Goal: Register for event/course

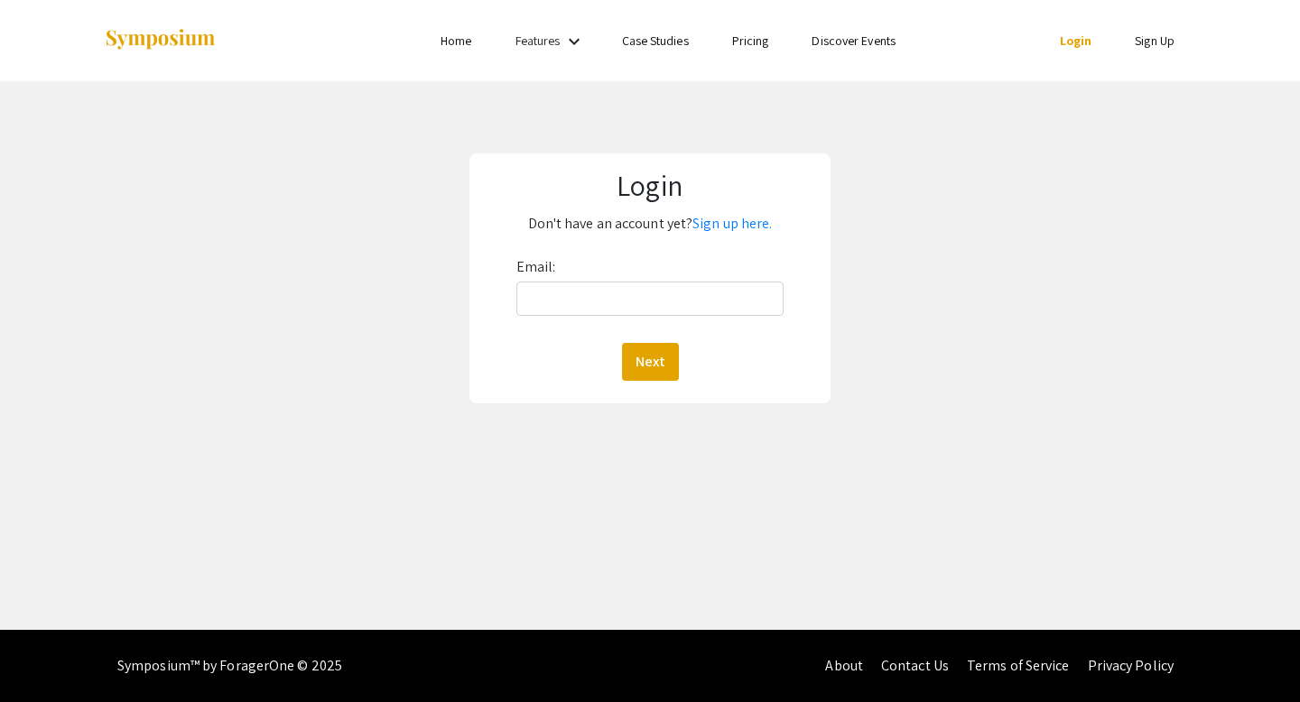
click at [580, 316] on div "Email: Next" at bounding box center [650, 317] width 268 height 128
click at [583, 296] on input "Email:" at bounding box center [650, 299] width 268 height 34
type input "warrmu01@luther.edu"
click at [654, 347] on button "Next" at bounding box center [650, 362] width 57 height 38
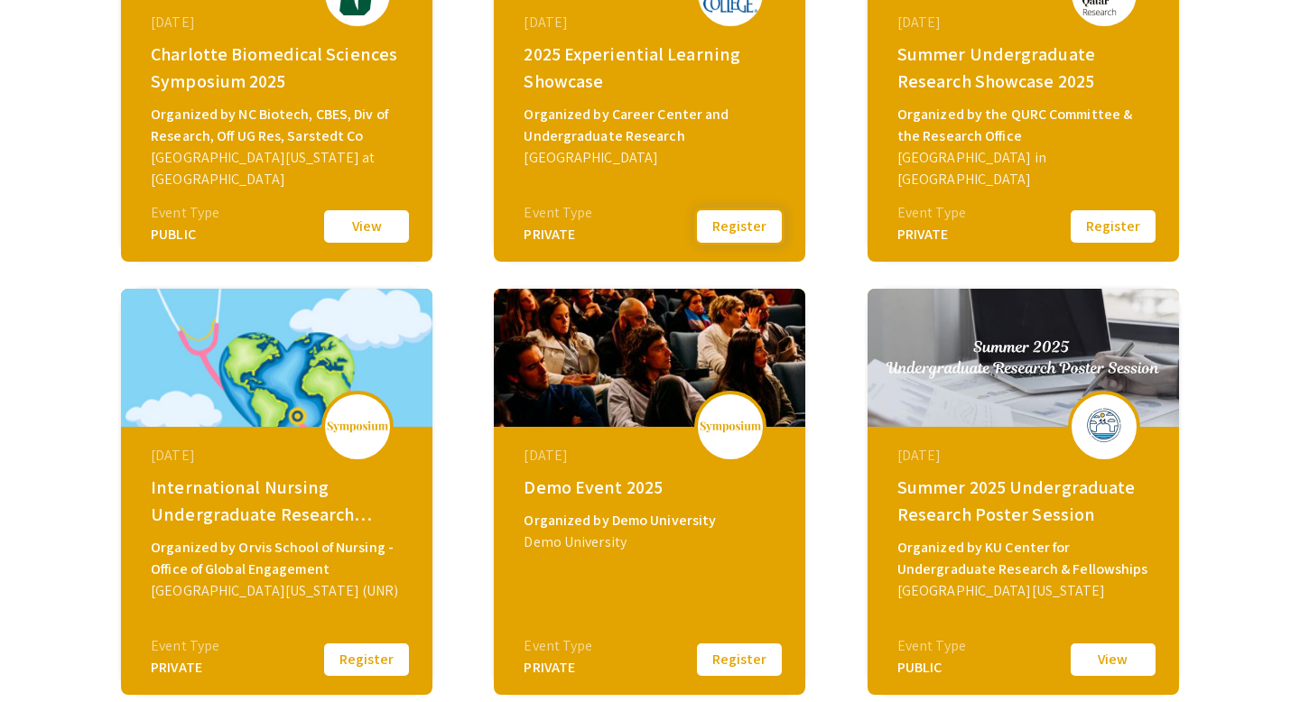
scroll to position [457, 0]
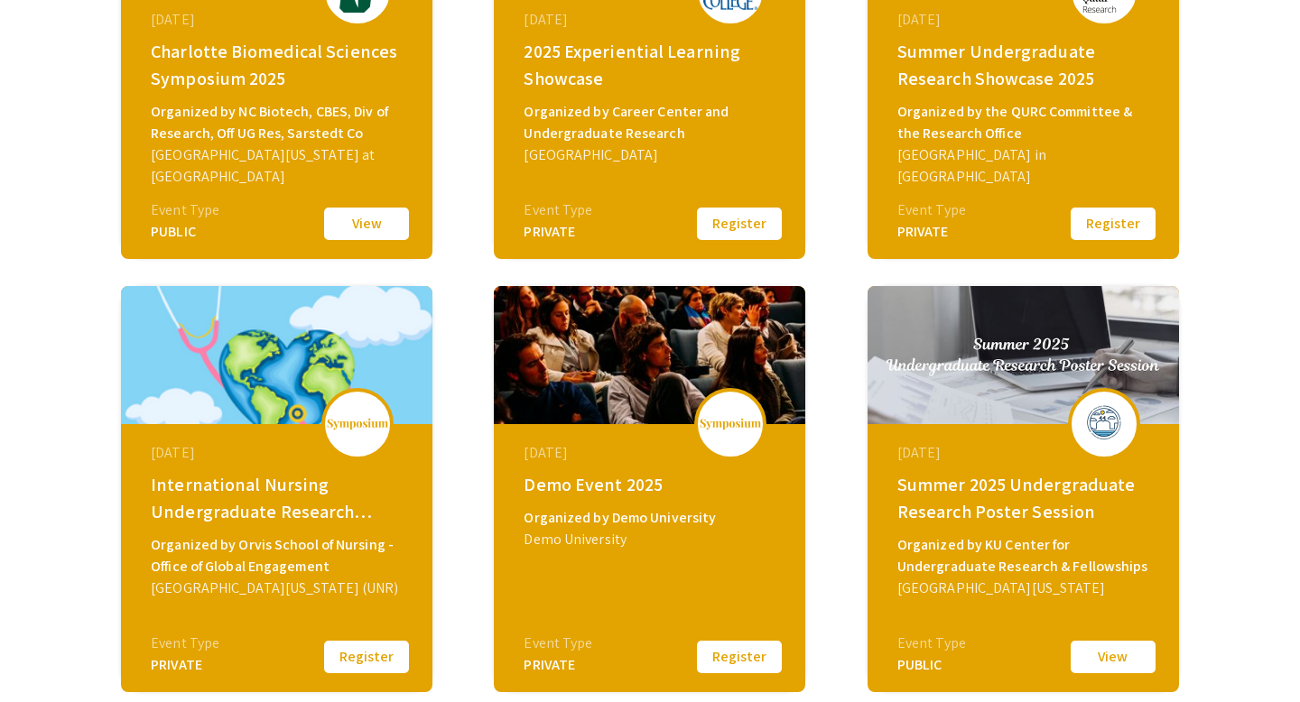
click at [718, 222] on button "Register" at bounding box center [739, 224] width 90 height 38
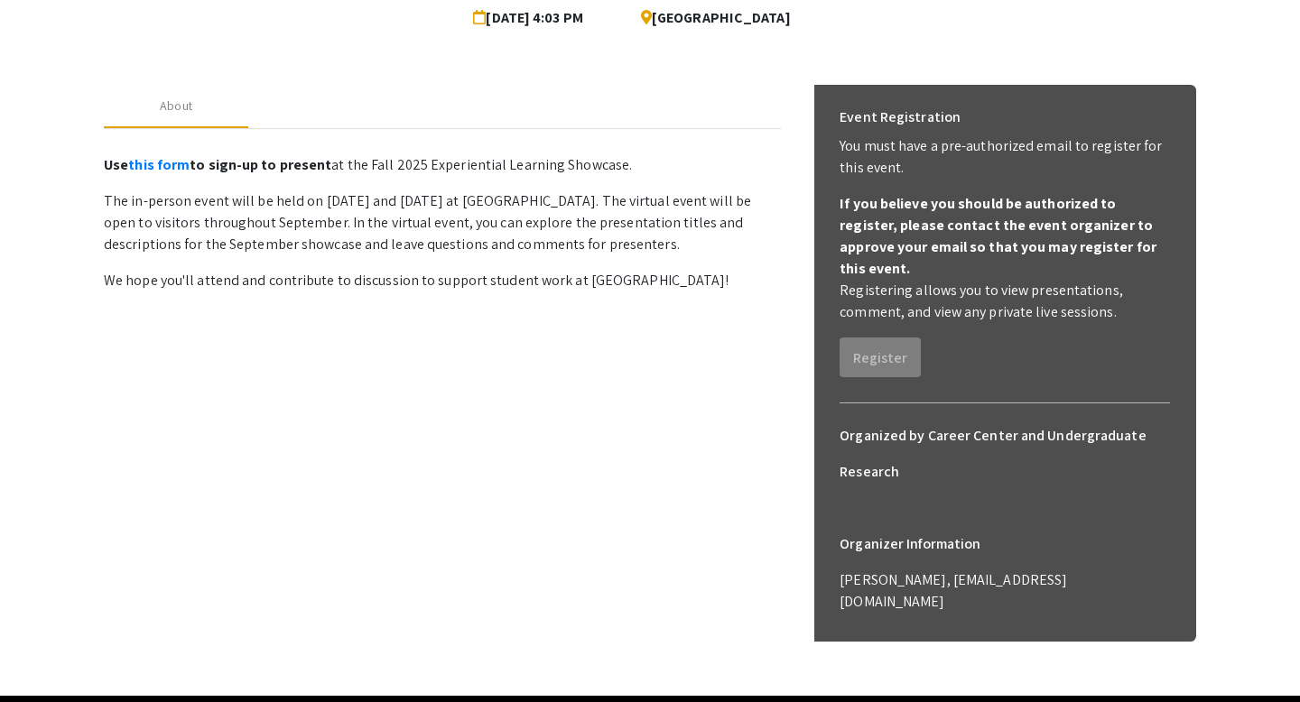
scroll to position [192, 0]
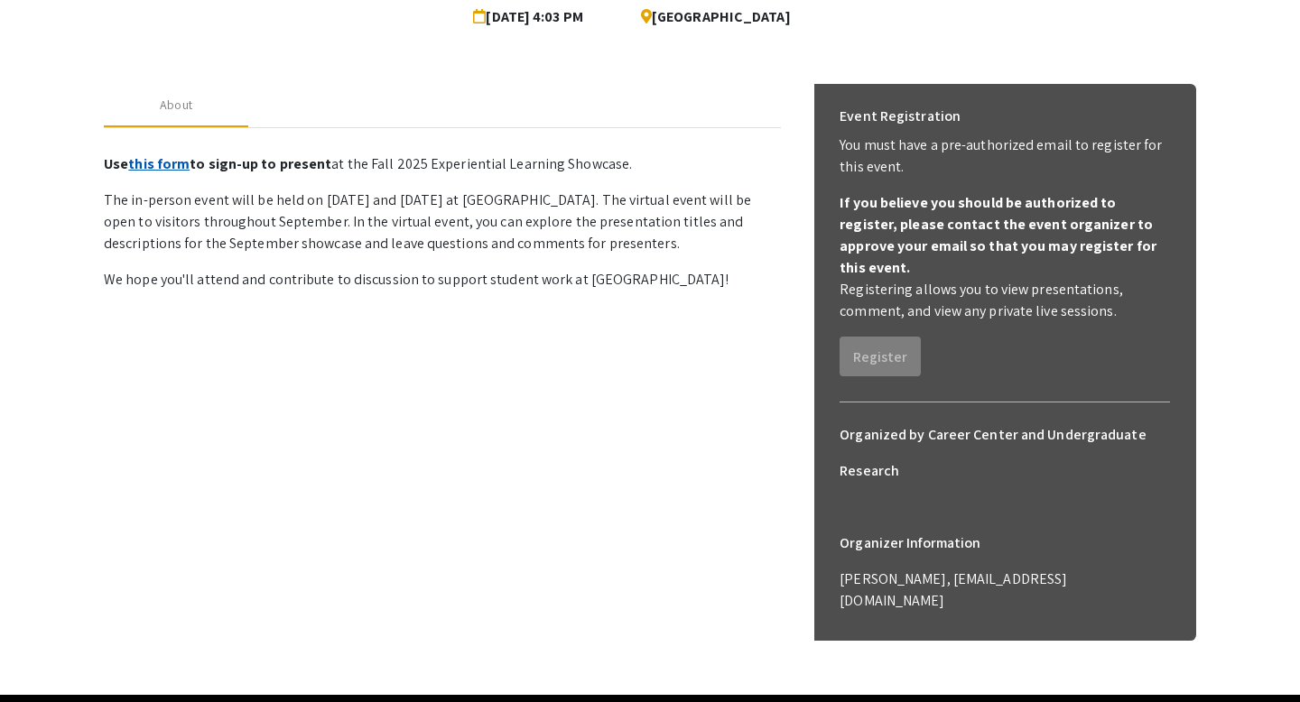
click at [161, 160] on link "this form" at bounding box center [158, 163] width 61 height 19
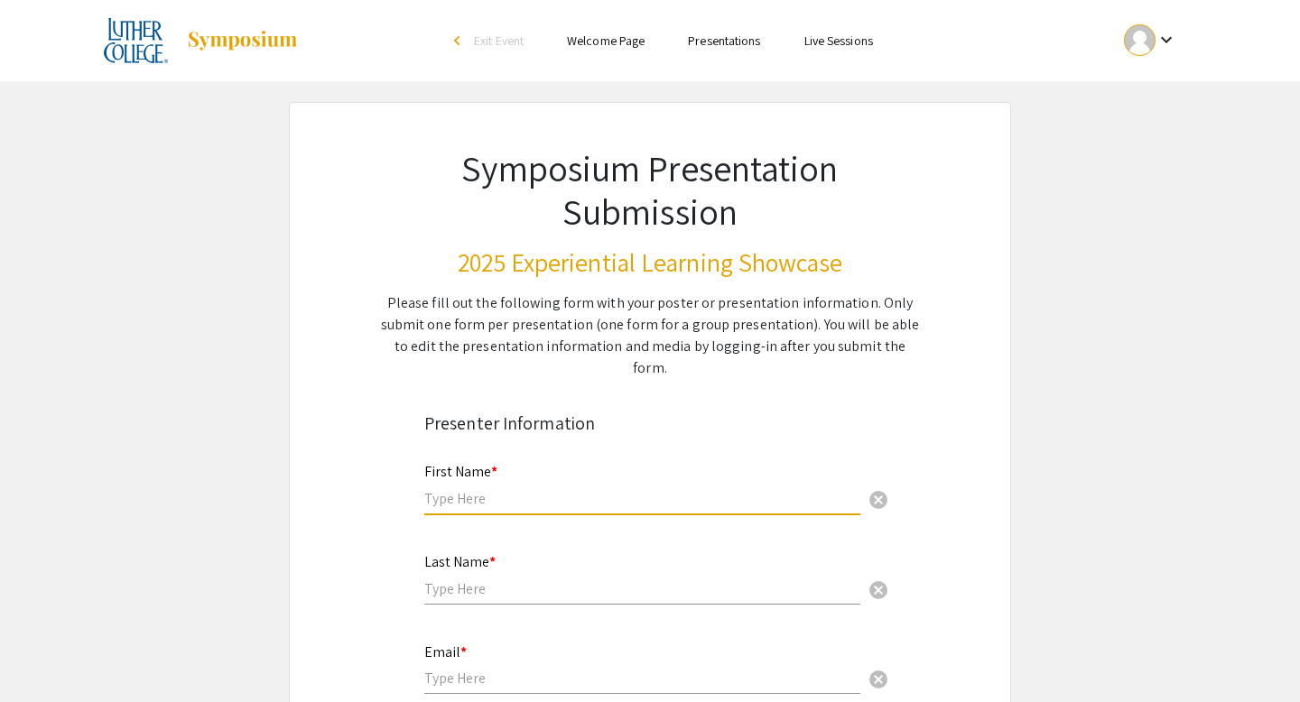
click at [530, 489] on input "text" at bounding box center [642, 498] width 436 height 19
type input "[DEMOGRAPHIC_DATA]"
type input "Warraich"
type input "[EMAIL_ADDRESS][DOMAIN_NAME]"
click at [474, 489] on input "[DEMOGRAPHIC_DATA]" at bounding box center [642, 498] width 436 height 19
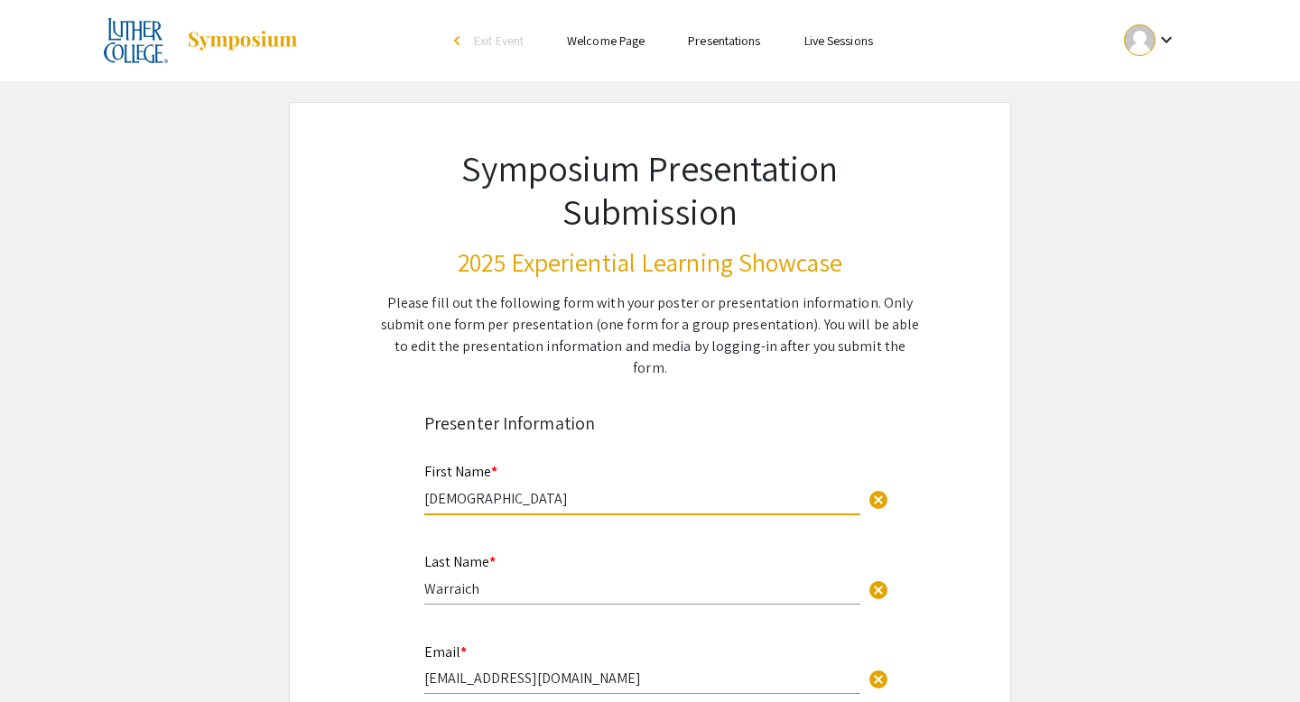
click at [474, 489] on input "[DEMOGRAPHIC_DATA]" at bounding box center [642, 498] width 436 height 19
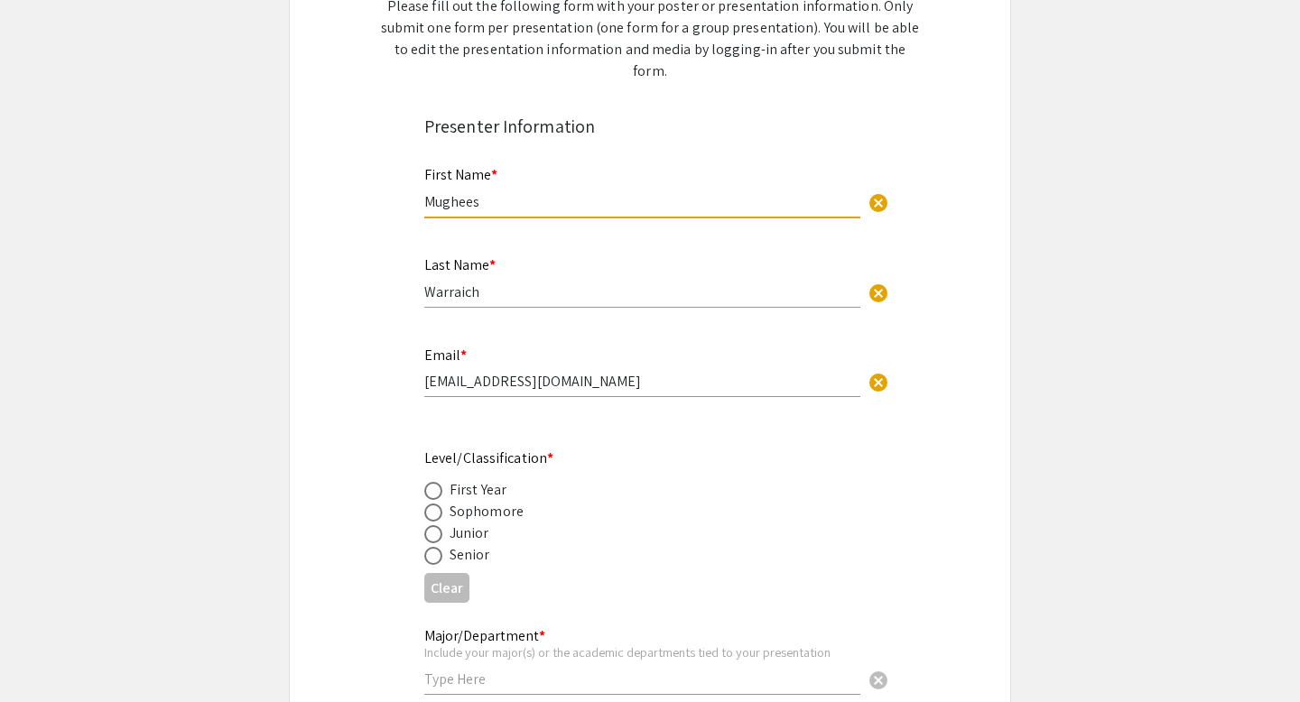
scroll to position [299, 0]
type input "Mughees"
click at [437, 545] on span at bounding box center [433, 554] width 18 height 18
click at [437, 545] on input "radio" at bounding box center [433, 554] width 18 height 18
radio input "true"
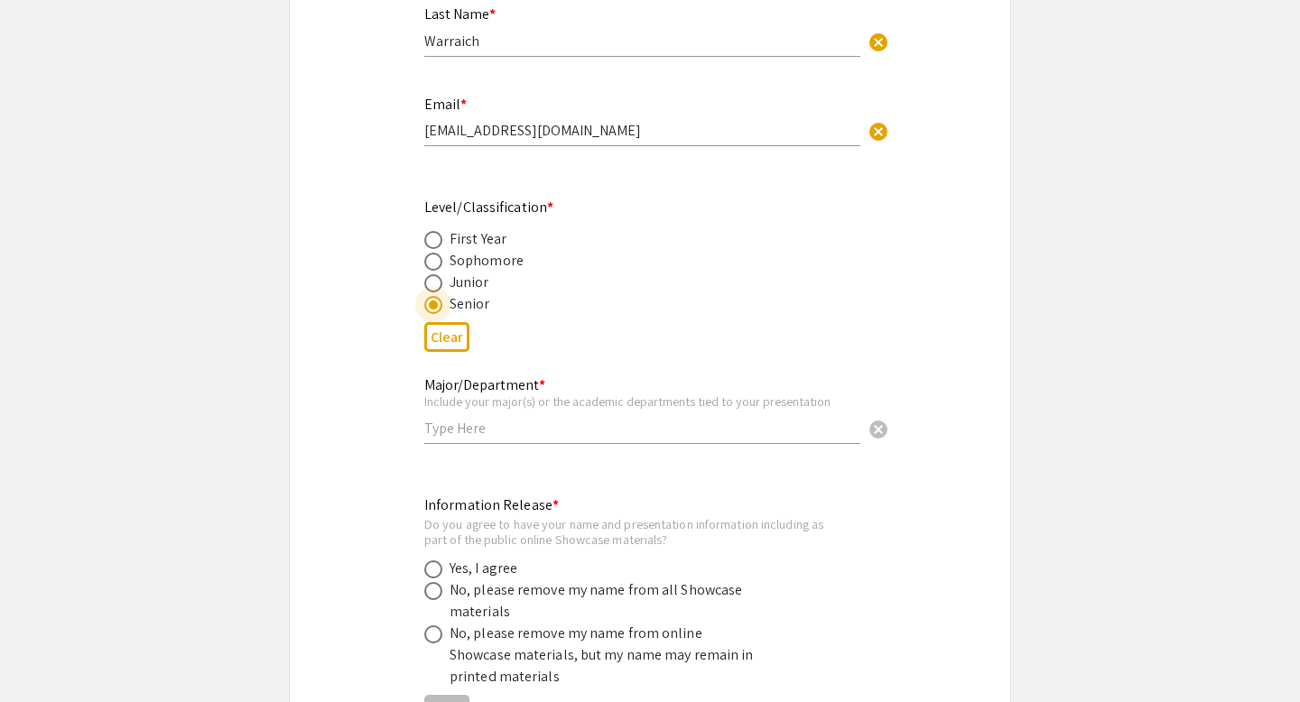
scroll to position [552, 0]
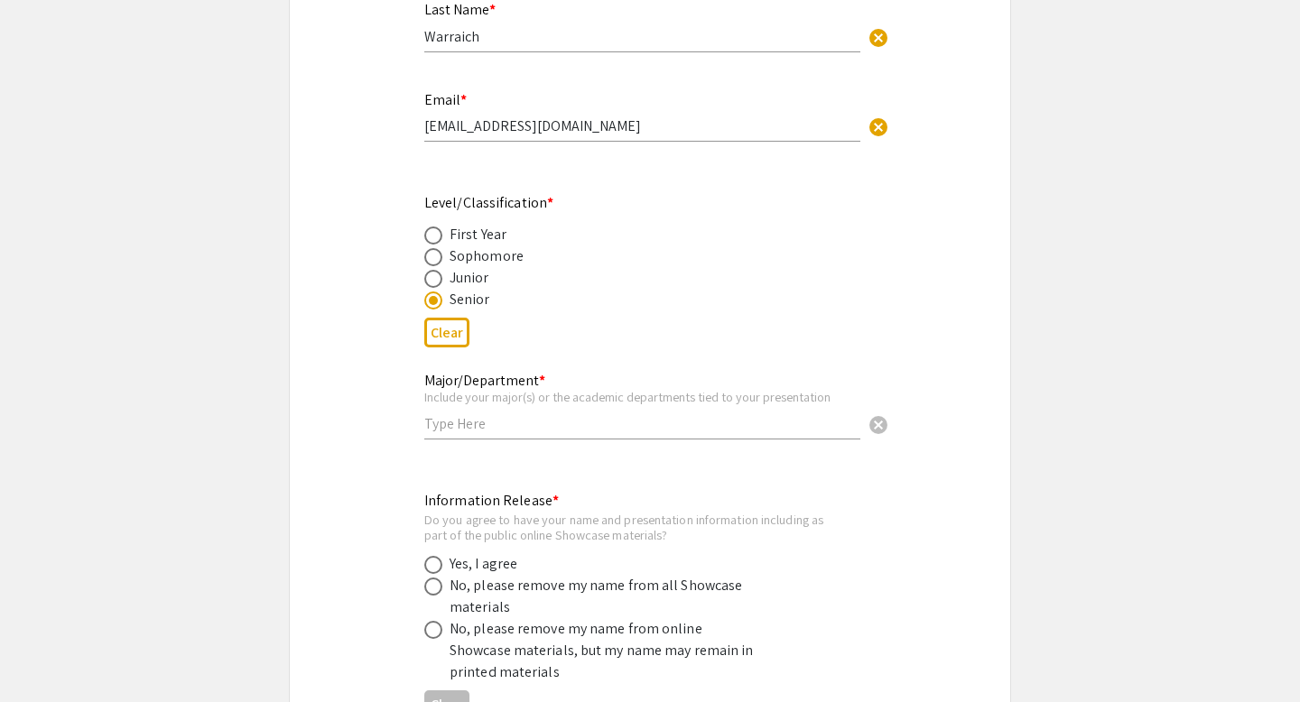
click at [507, 414] on div "Major/Department * Include your major(s) or the academic departments tied to yo…" at bounding box center [642, 397] width 436 height 84
type input "Computer Science and Data Science"
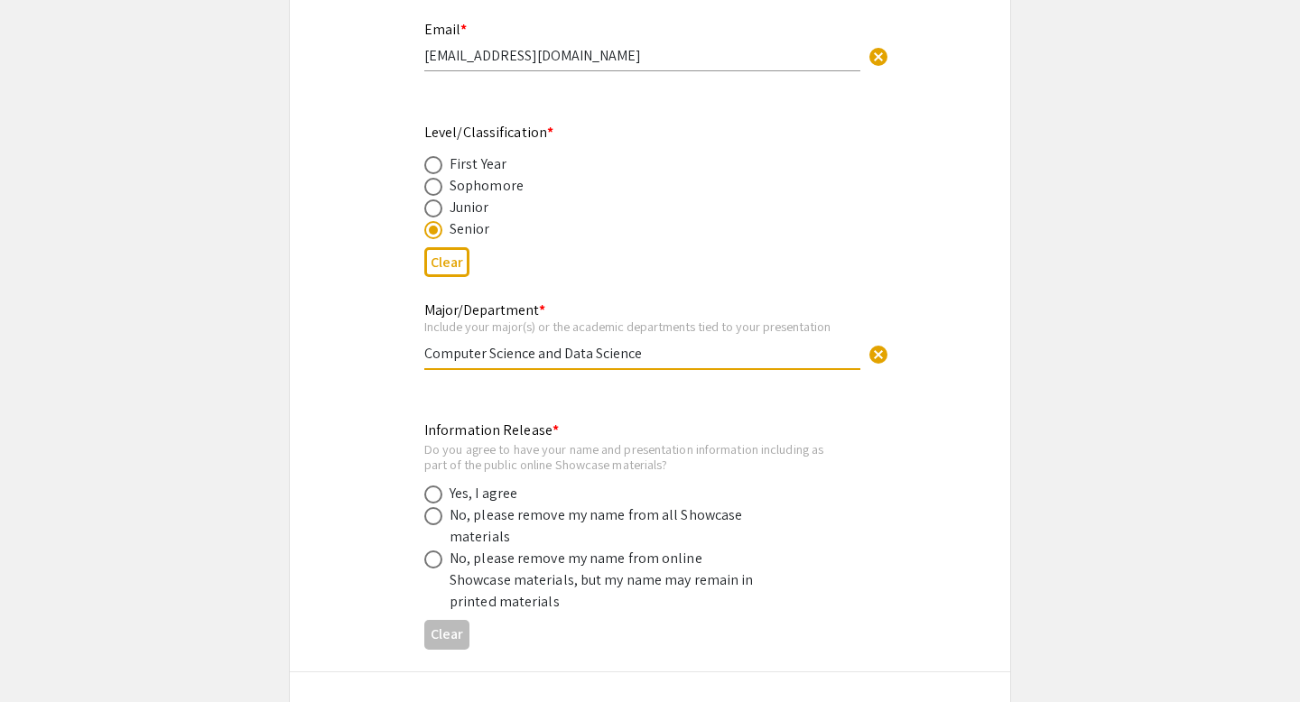
scroll to position [643, 0]
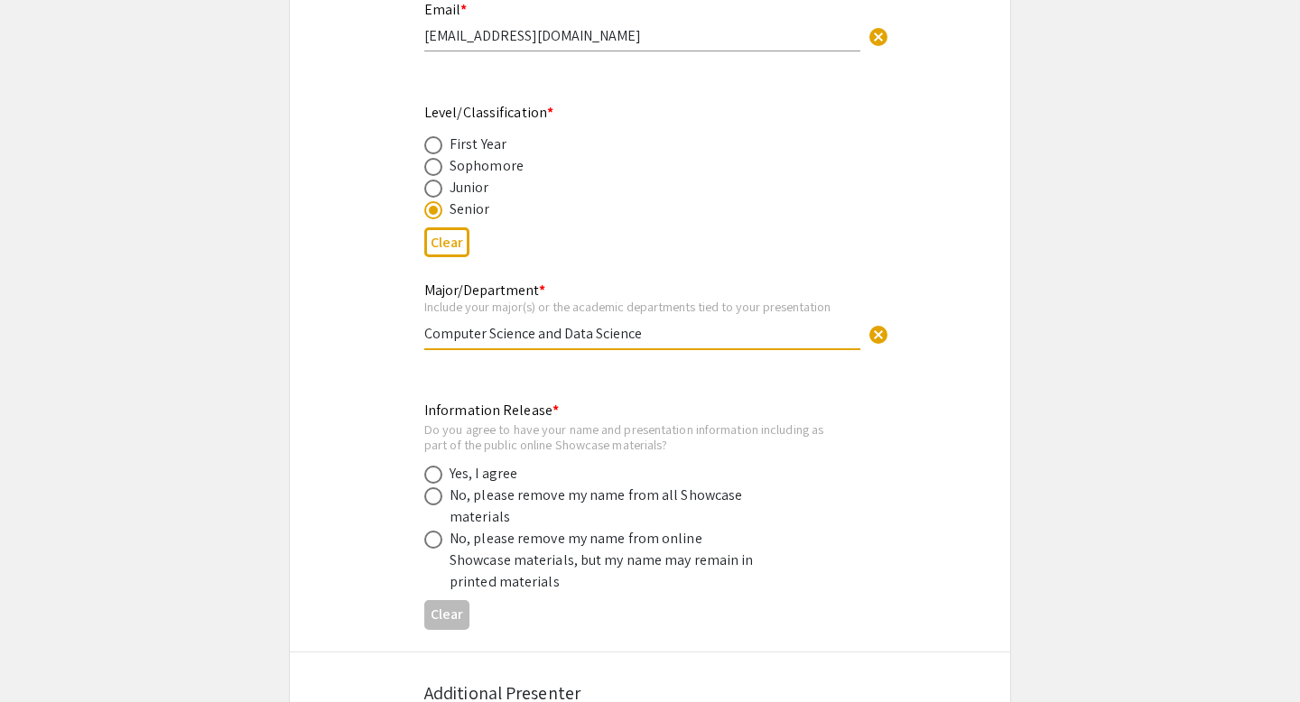
click at [706, 372] on app-form-preview-presenter-fields "First Name * [PERSON_NAME] cancel This field is required. Last Name * [PERSON_N…" at bounding box center [649, 220] width 451 height 834
click at [439, 466] on span at bounding box center [433, 475] width 18 height 18
click at [439, 466] on input "radio" at bounding box center [433, 475] width 18 height 18
radio input "true"
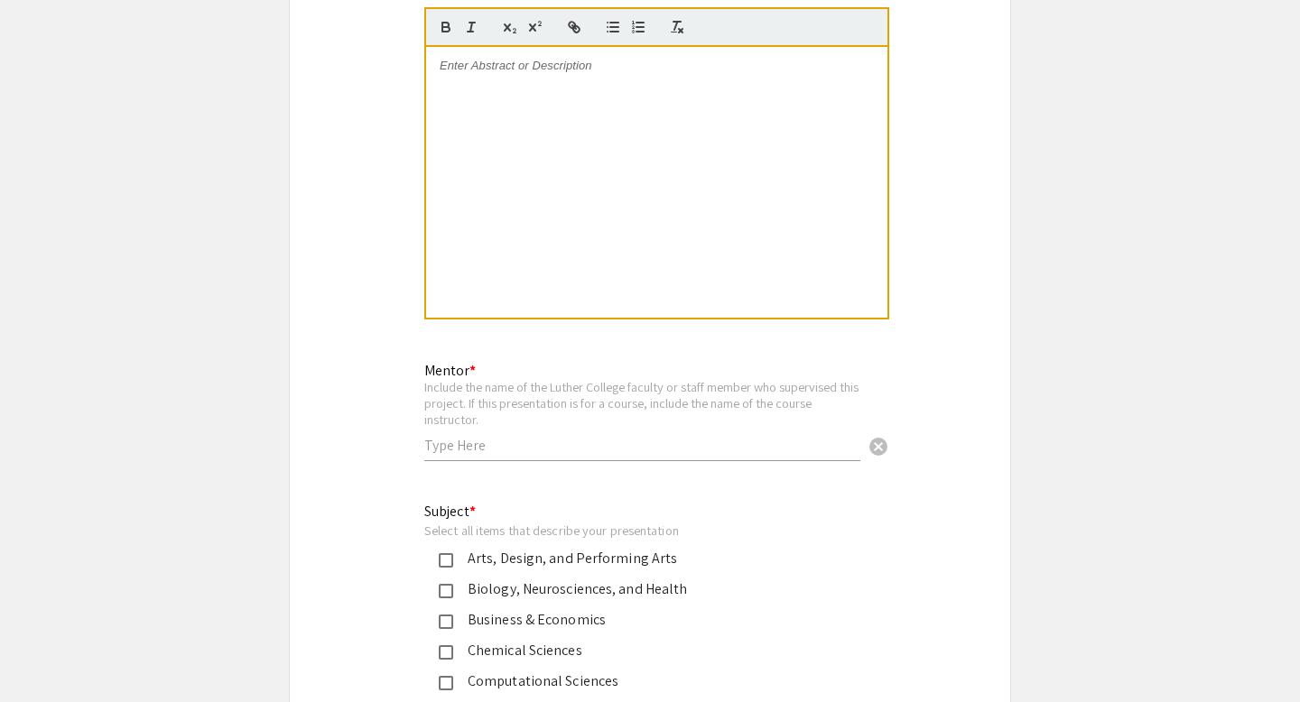
scroll to position [2075, 0]
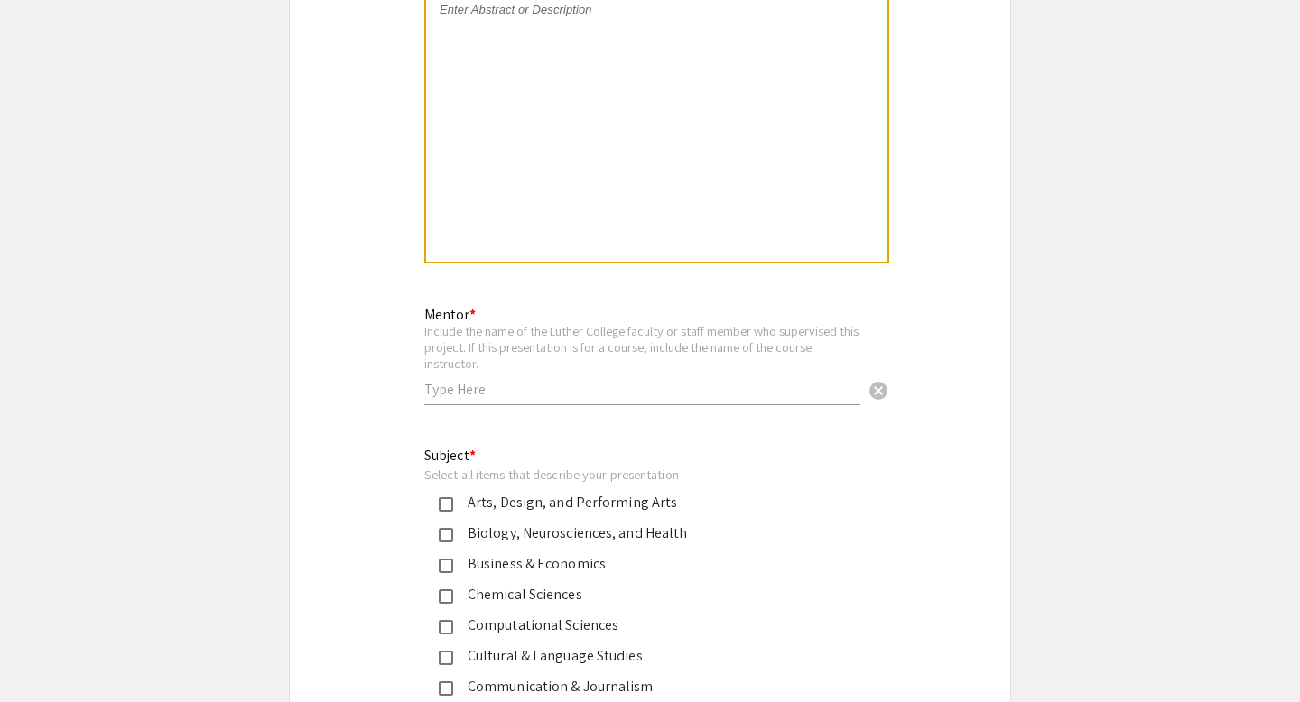
click at [593, 380] on input "text" at bounding box center [642, 389] width 436 height 19
type input "Prof [PERSON_NAME]"
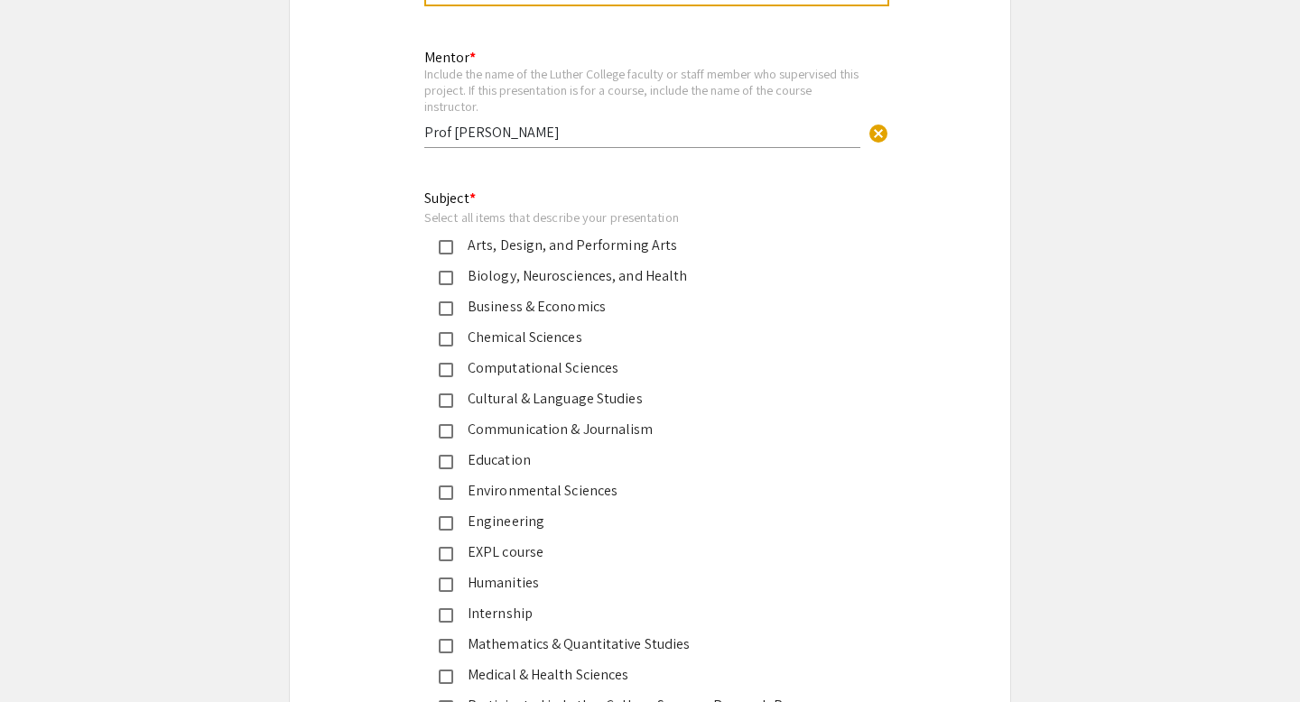
scroll to position [2339, 0]
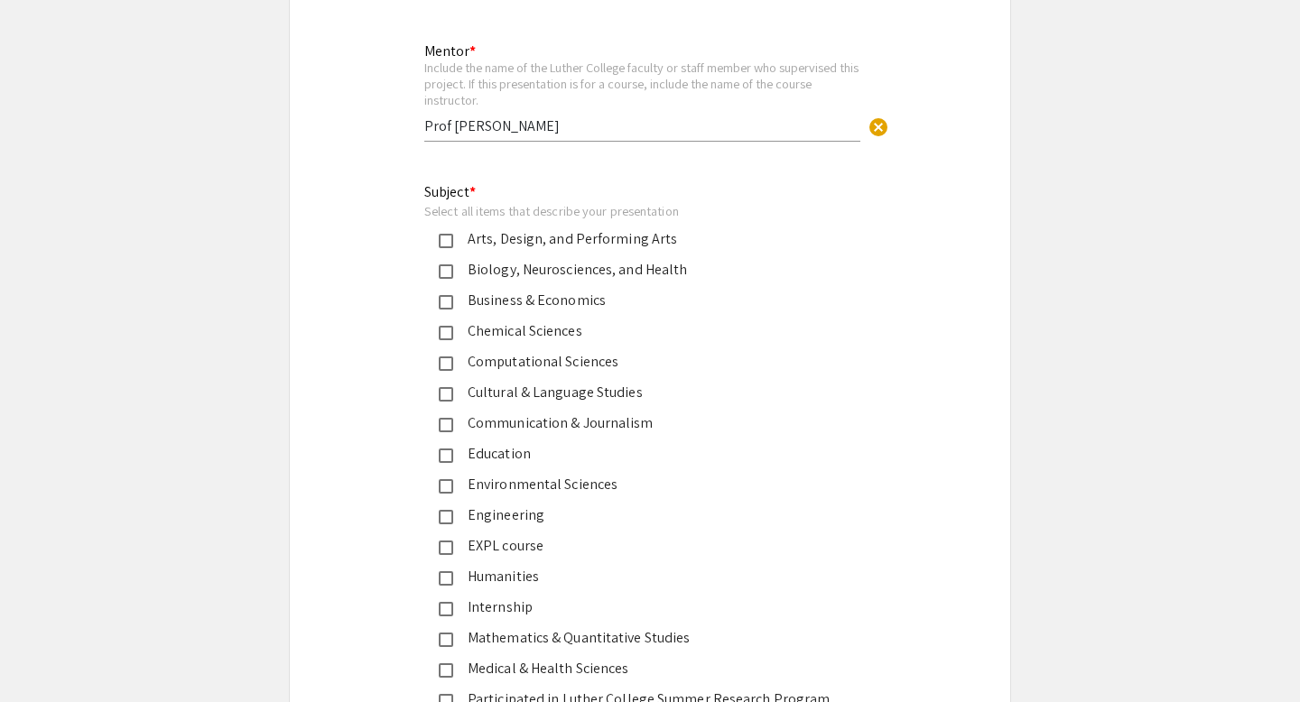
click at [450, 357] on mat-pseudo-checkbox at bounding box center [446, 364] width 14 height 14
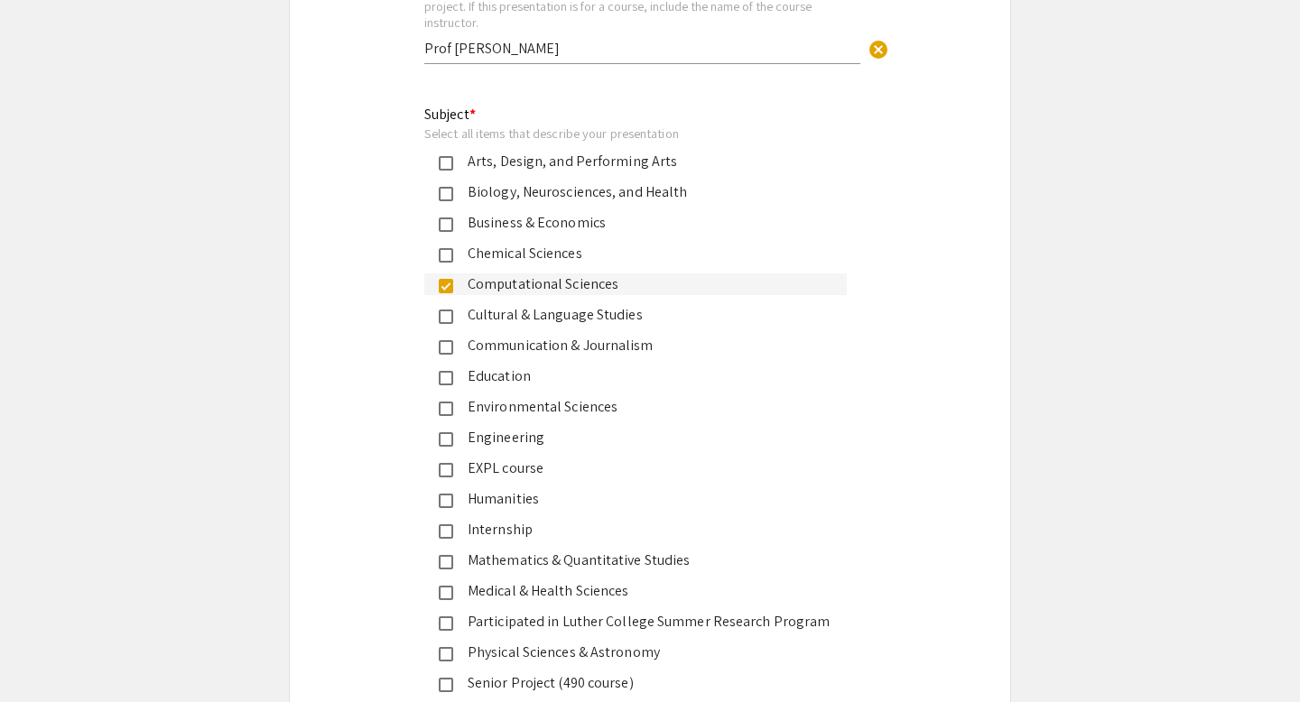
scroll to position [2457, 0]
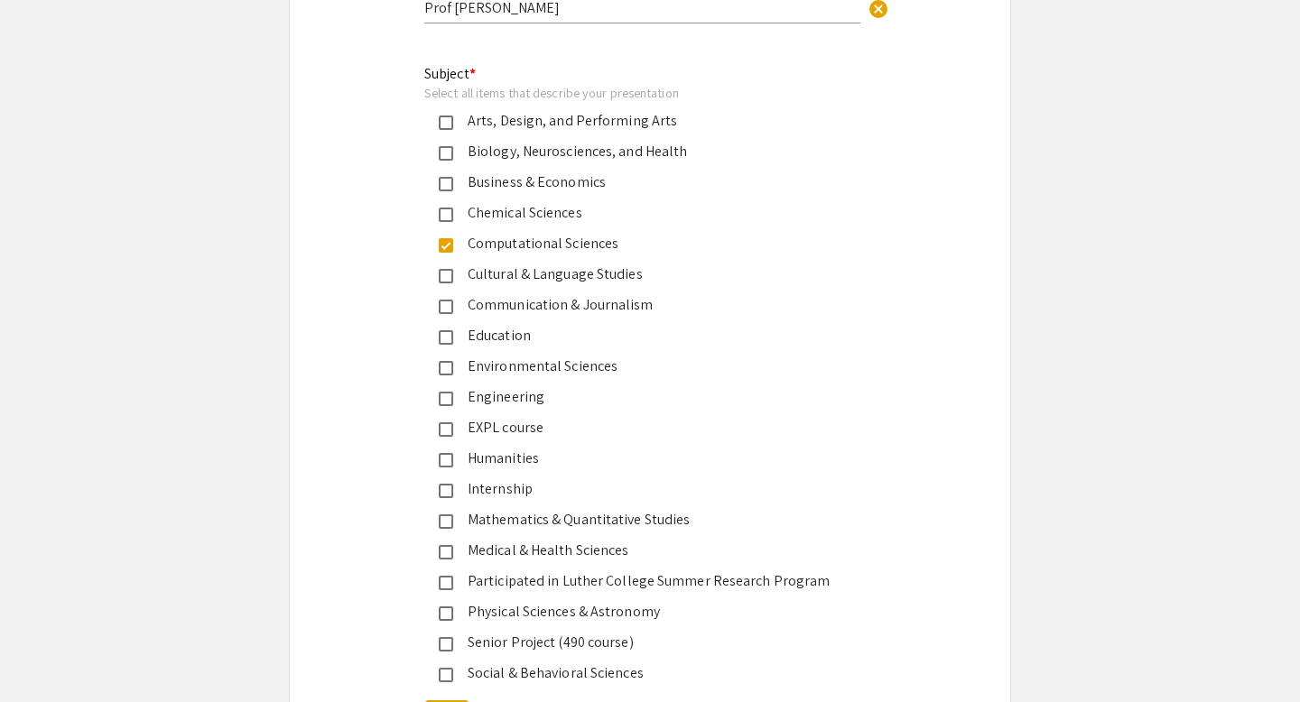
click at [450, 515] on mat-pseudo-checkbox at bounding box center [446, 522] width 14 height 14
click at [446, 484] on mat-pseudo-checkbox at bounding box center [446, 491] width 14 height 14
click at [449, 484] on mat-pseudo-checkbox at bounding box center [446, 491] width 14 height 14
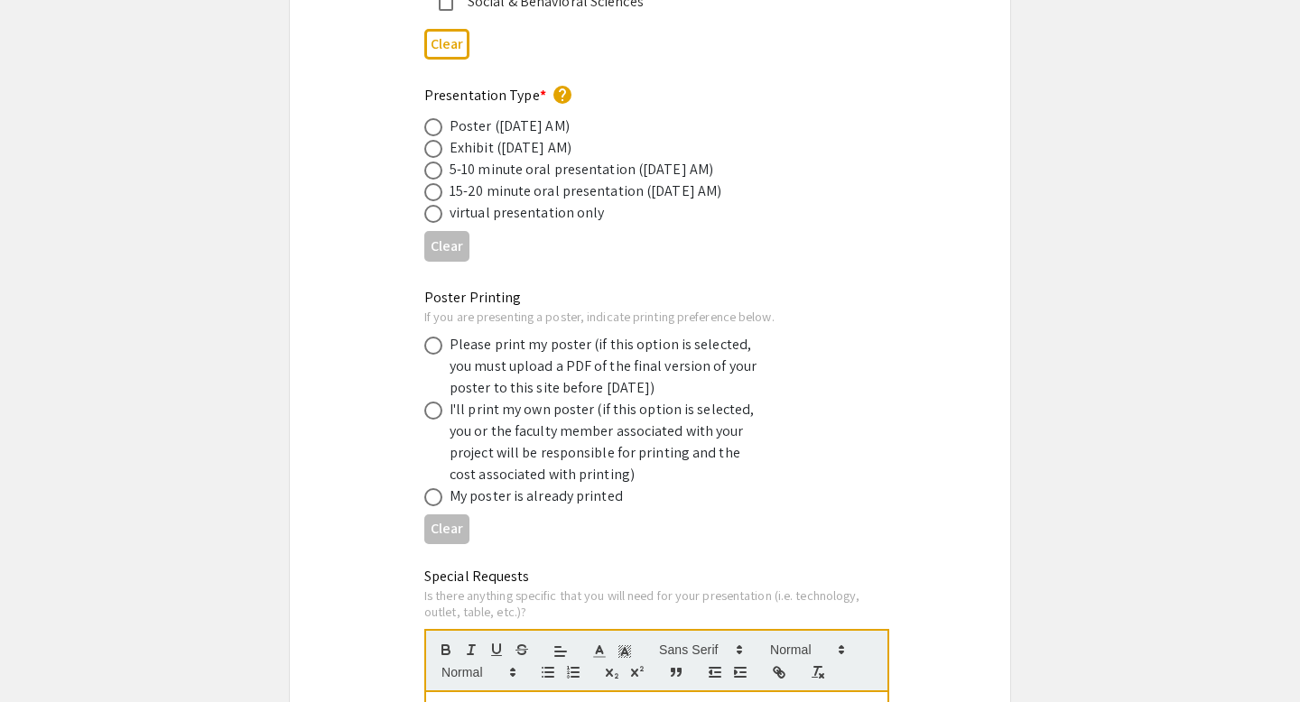
scroll to position [3130, 0]
click at [435, 336] on span at bounding box center [433, 345] width 18 height 18
click at [435, 336] on input "radio" at bounding box center [433, 345] width 18 height 18
radio input "true"
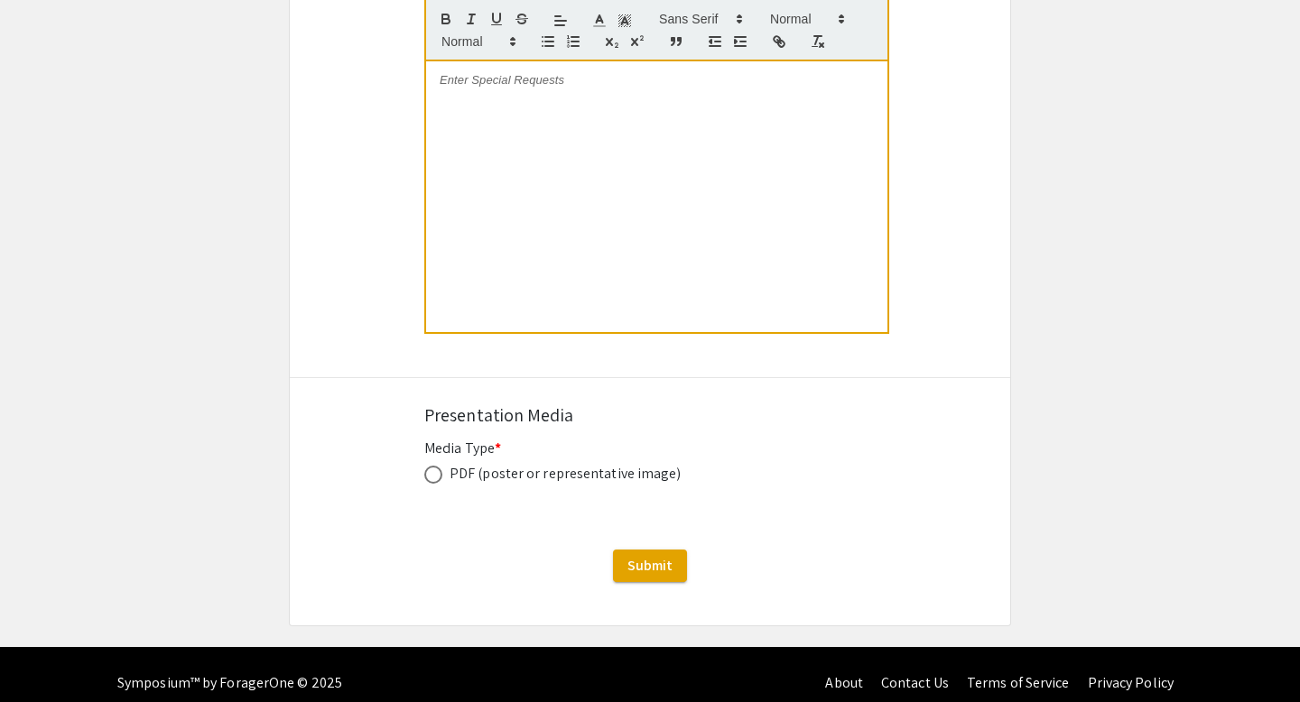
scroll to position [3761, 0]
click at [432, 465] on span at bounding box center [433, 474] width 18 height 18
click at [432, 465] on input "radio" at bounding box center [433, 474] width 18 height 18
radio input "true"
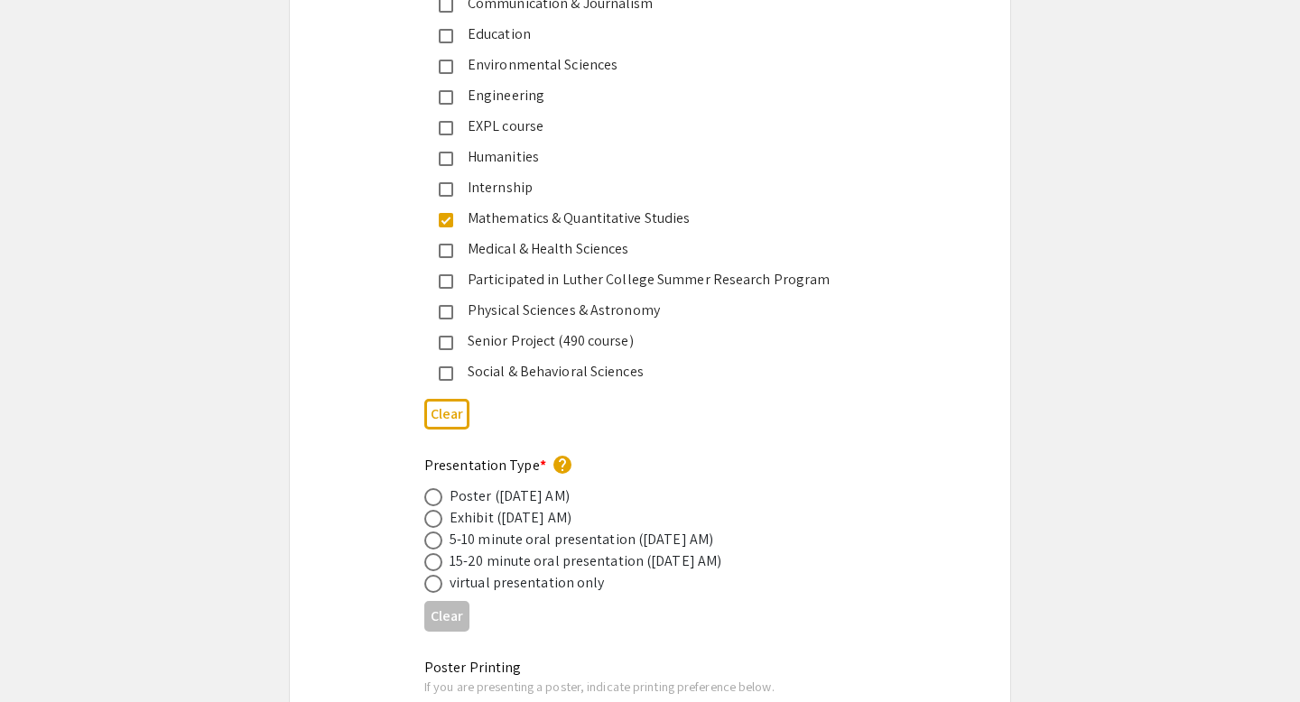
scroll to position [2763, 0]
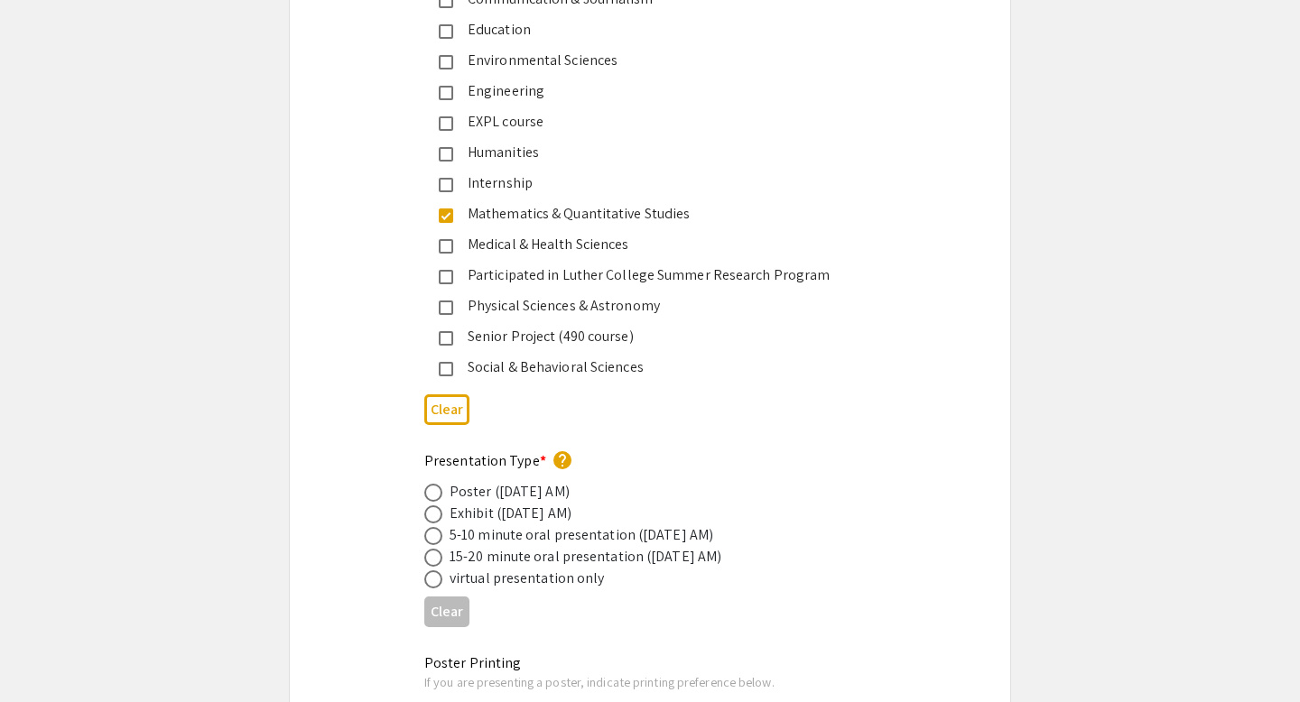
click at [432, 484] on span at bounding box center [433, 493] width 18 height 18
click at [432, 484] on input "radio" at bounding box center [433, 493] width 18 height 18
radio input "true"
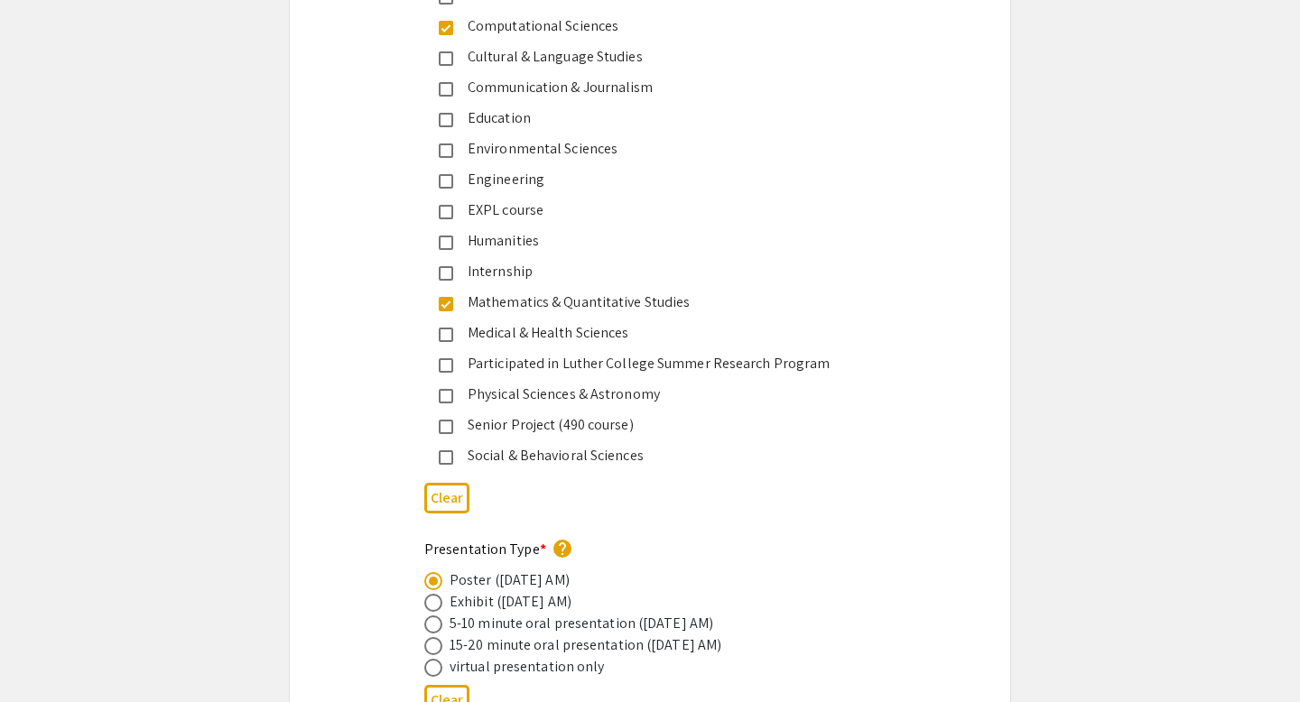
scroll to position [2658, 0]
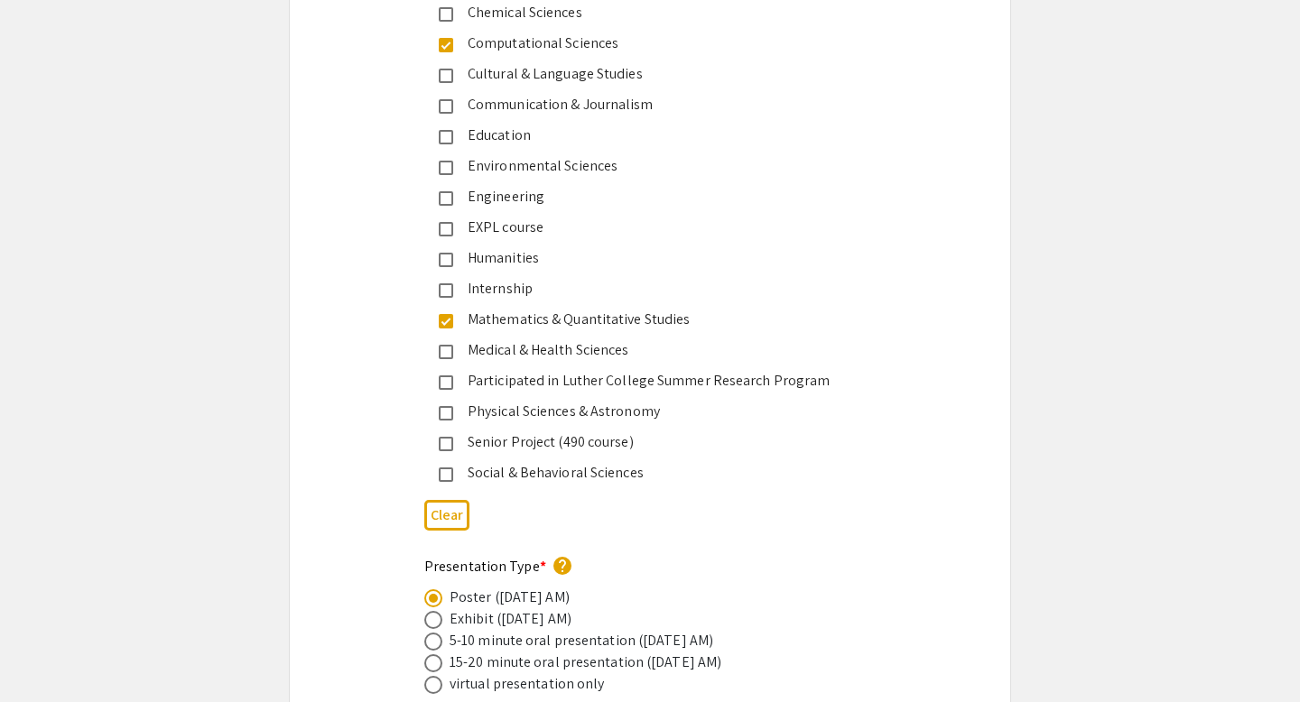
click at [448, 314] on mat-pseudo-checkbox at bounding box center [446, 321] width 14 height 14
click at [449, 278] on div "Internship" at bounding box center [635, 289] width 422 height 22
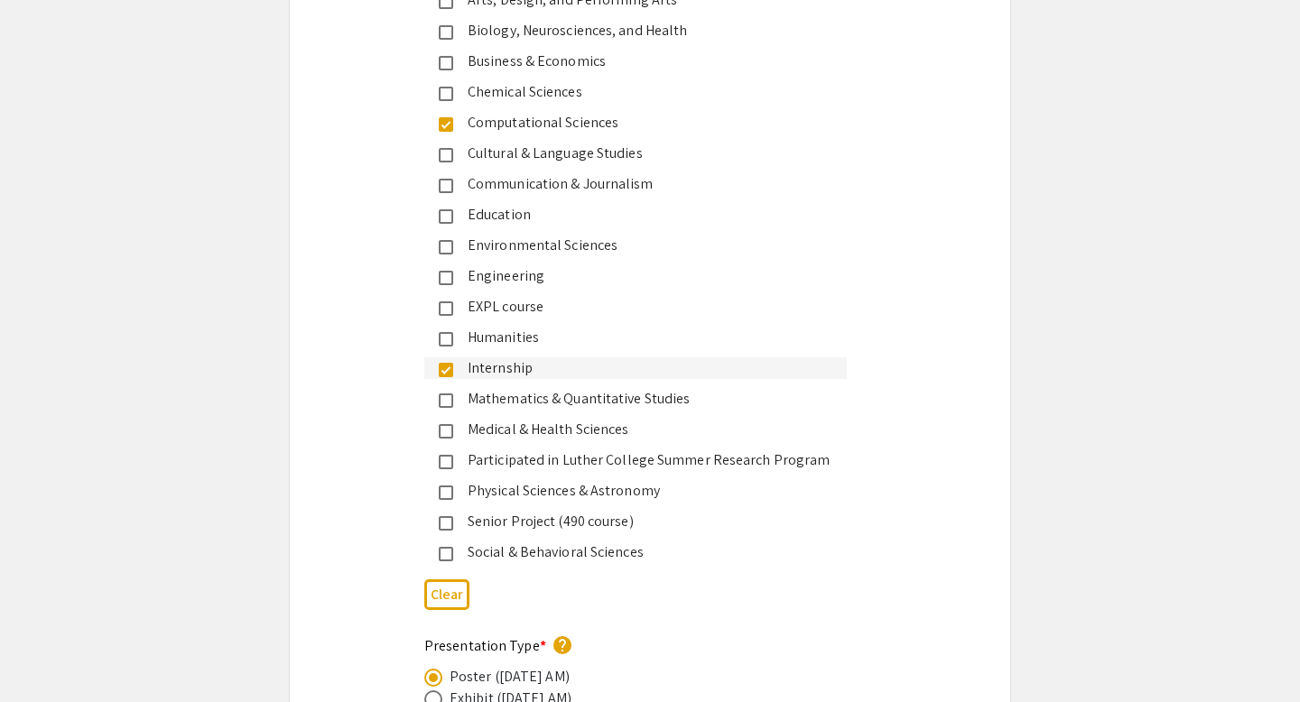
scroll to position [2571, 0]
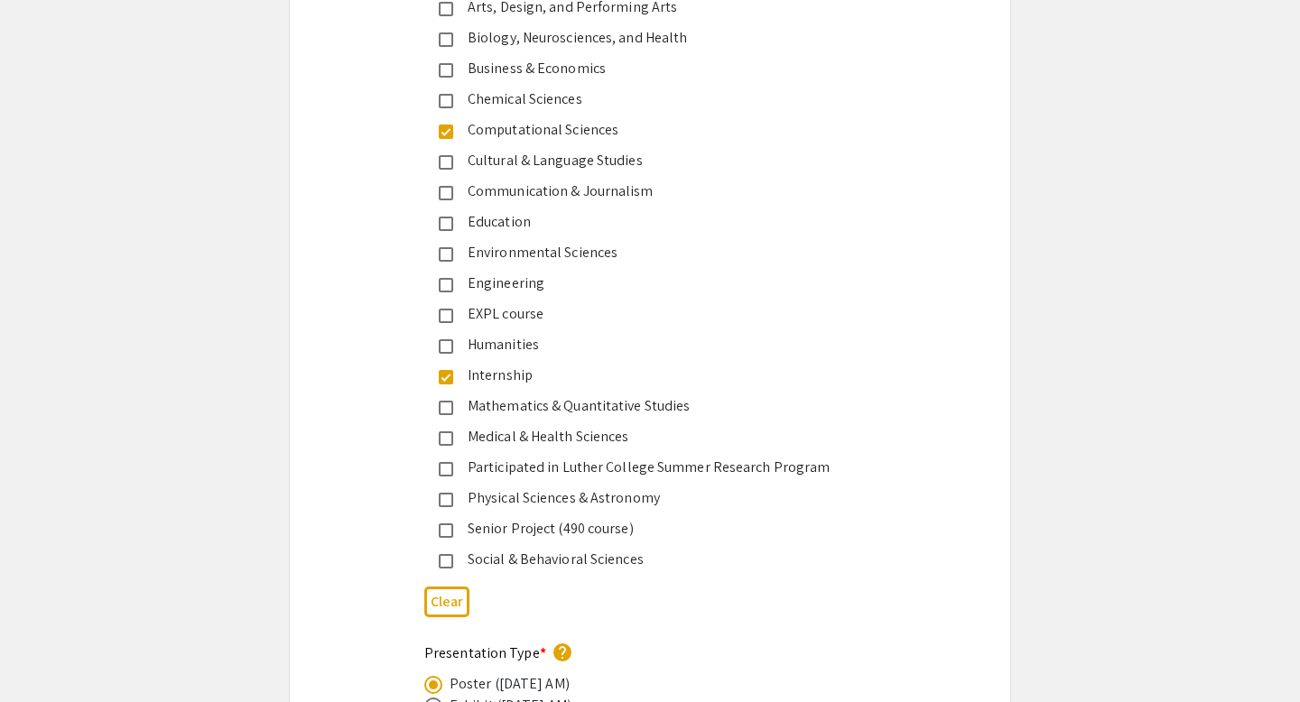
click at [448, 125] on mat-pseudo-checkbox at bounding box center [446, 132] width 14 height 14
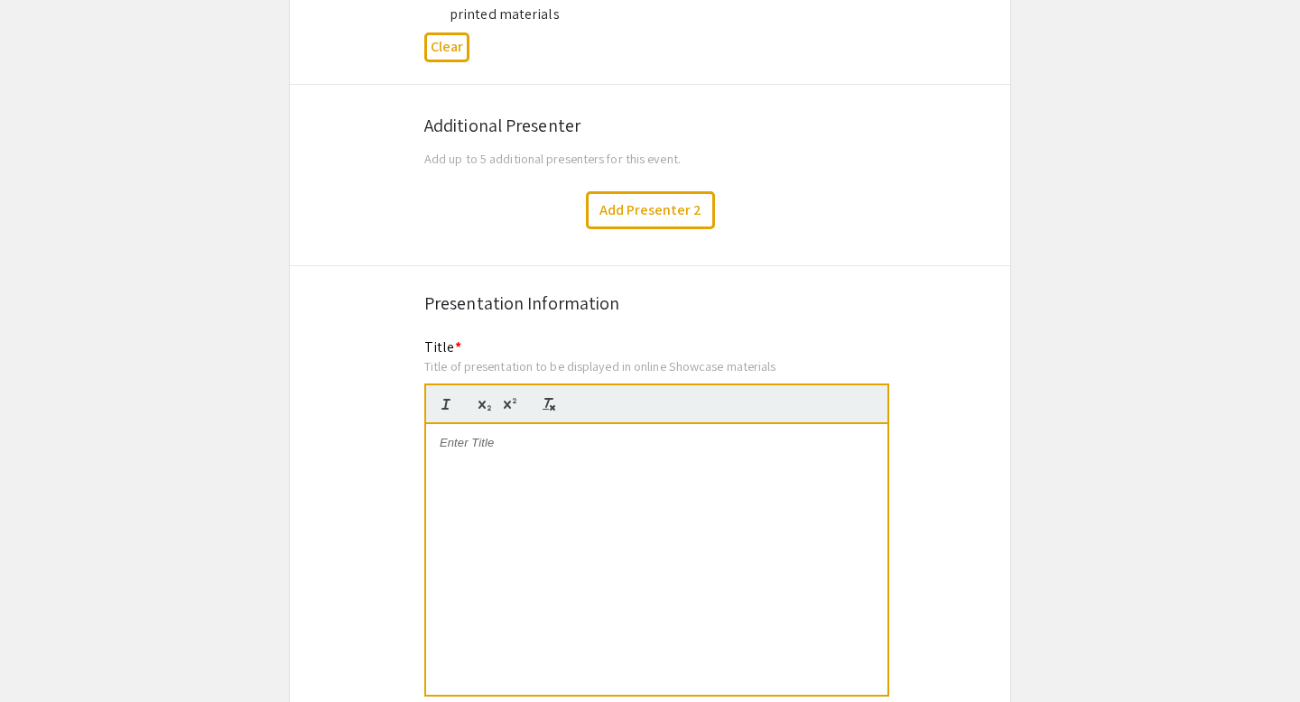
scroll to position [1210, 0]
click at [530, 436] on p at bounding box center [657, 444] width 434 height 16
click at [717, 291] on div "Presentation Information" at bounding box center [649, 304] width 451 height 27
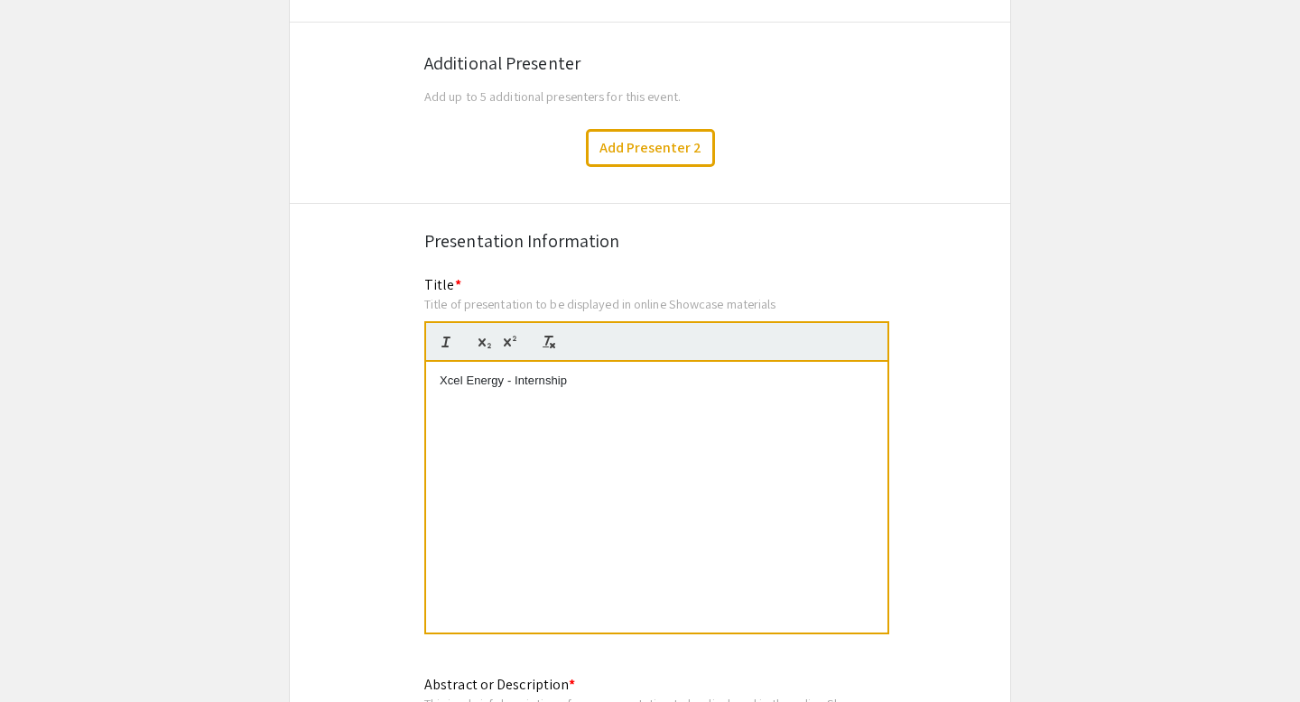
scroll to position [1274, 0]
click at [549, 372] on p "Xcel Energy - Internship" at bounding box center [657, 380] width 434 height 16
paste div
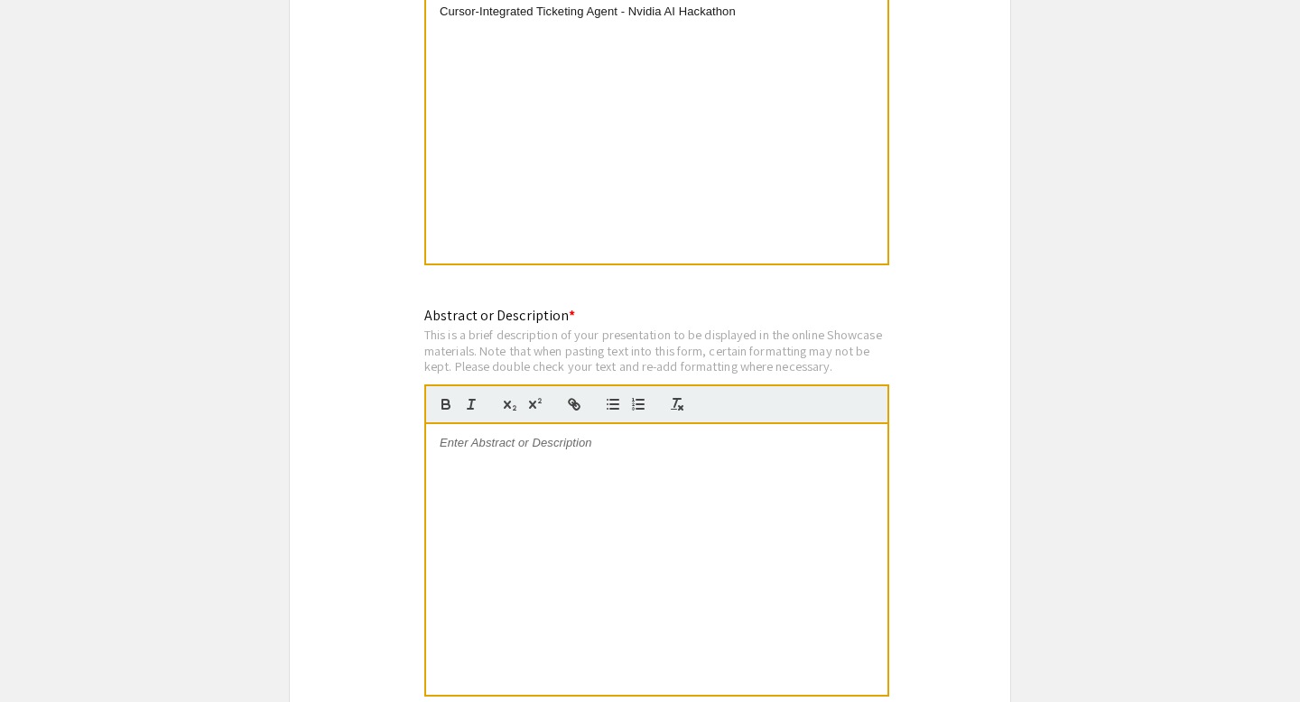
scroll to position [1656, 0]
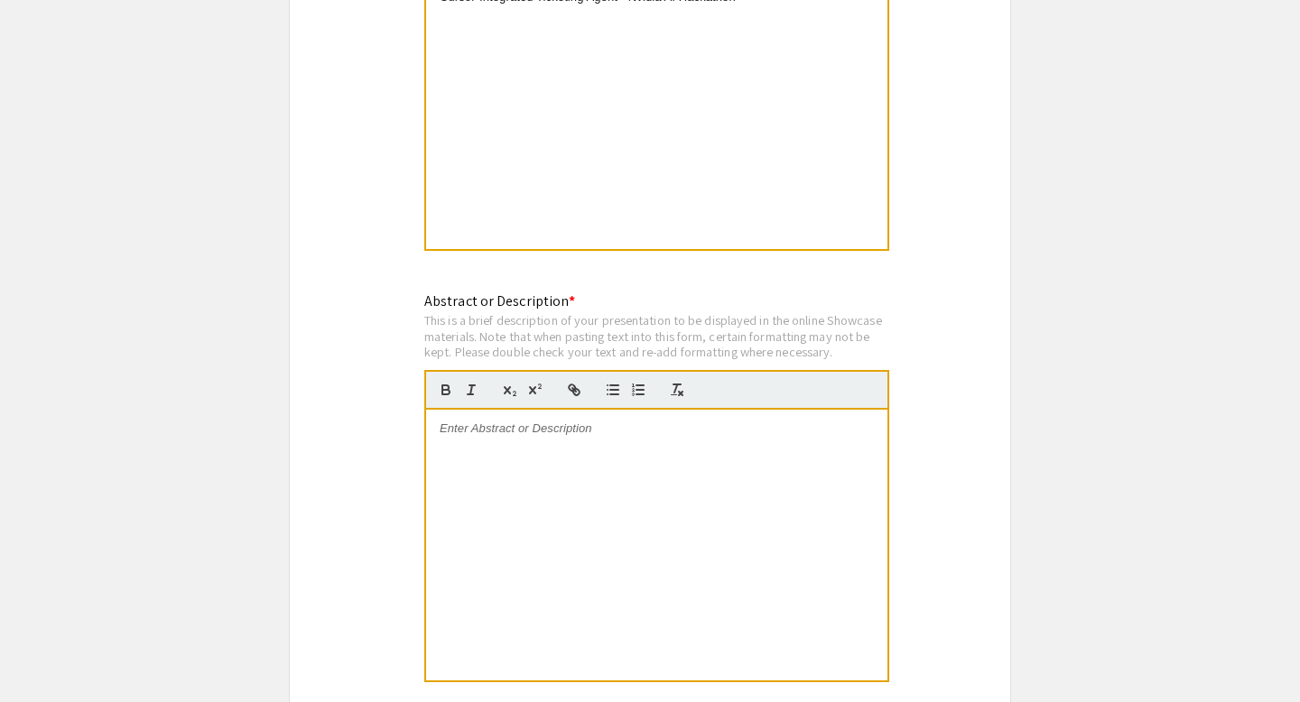
click at [527, 422] on div at bounding box center [656, 545] width 461 height 271
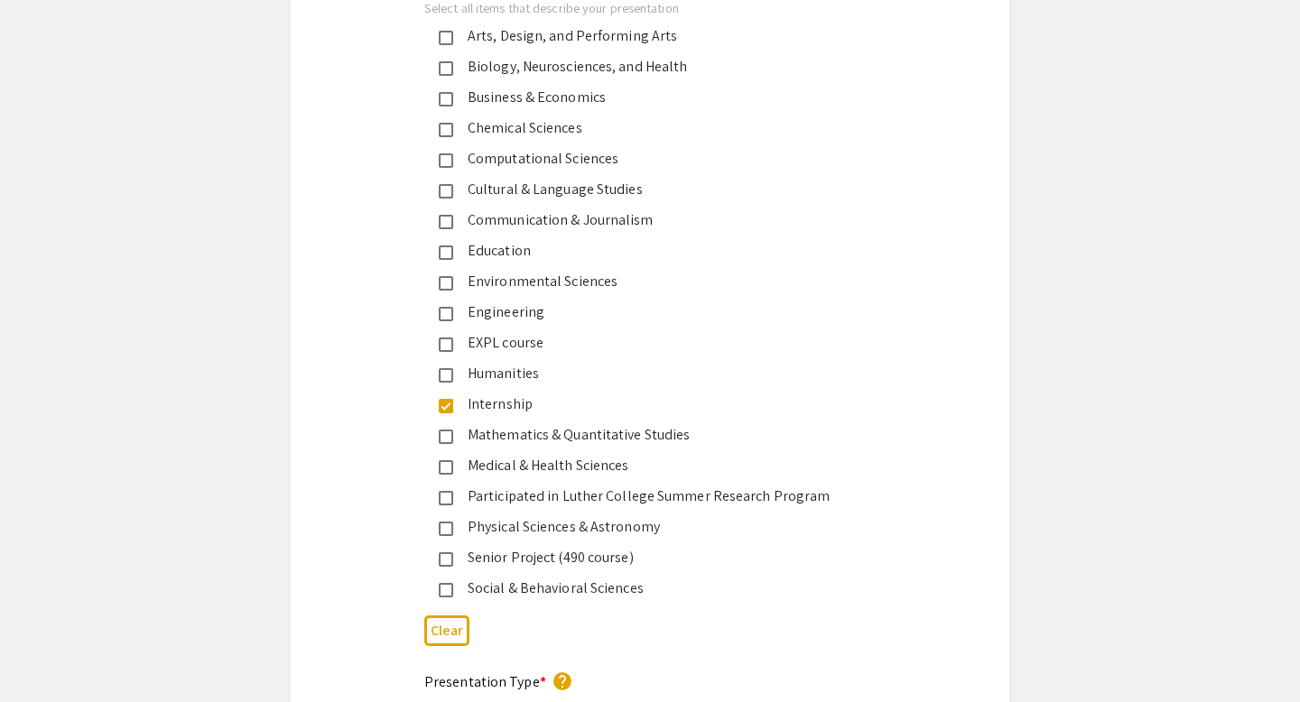
scroll to position [2541, 0]
click at [450, 154] on mat-pseudo-checkbox at bounding box center [446, 161] width 14 height 14
click at [451, 400] on mat-pseudo-checkbox at bounding box center [446, 407] width 14 height 14
click at [448, 431] on mat-pseudo-checkbox at bounding box center [446, 438] width 14 height 14
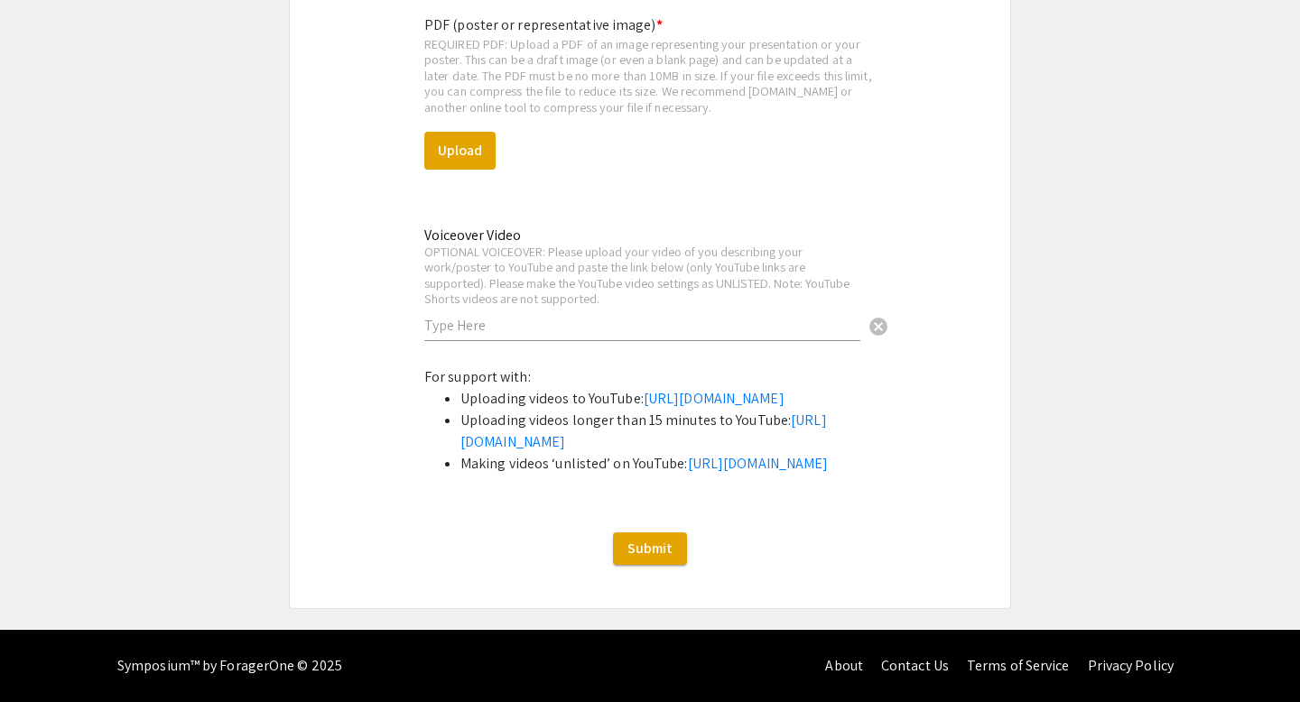
scroll to position [4359, 0]
click at [636, 538] on button "Submit" at bounding box center [650, 549] width 74 height 32
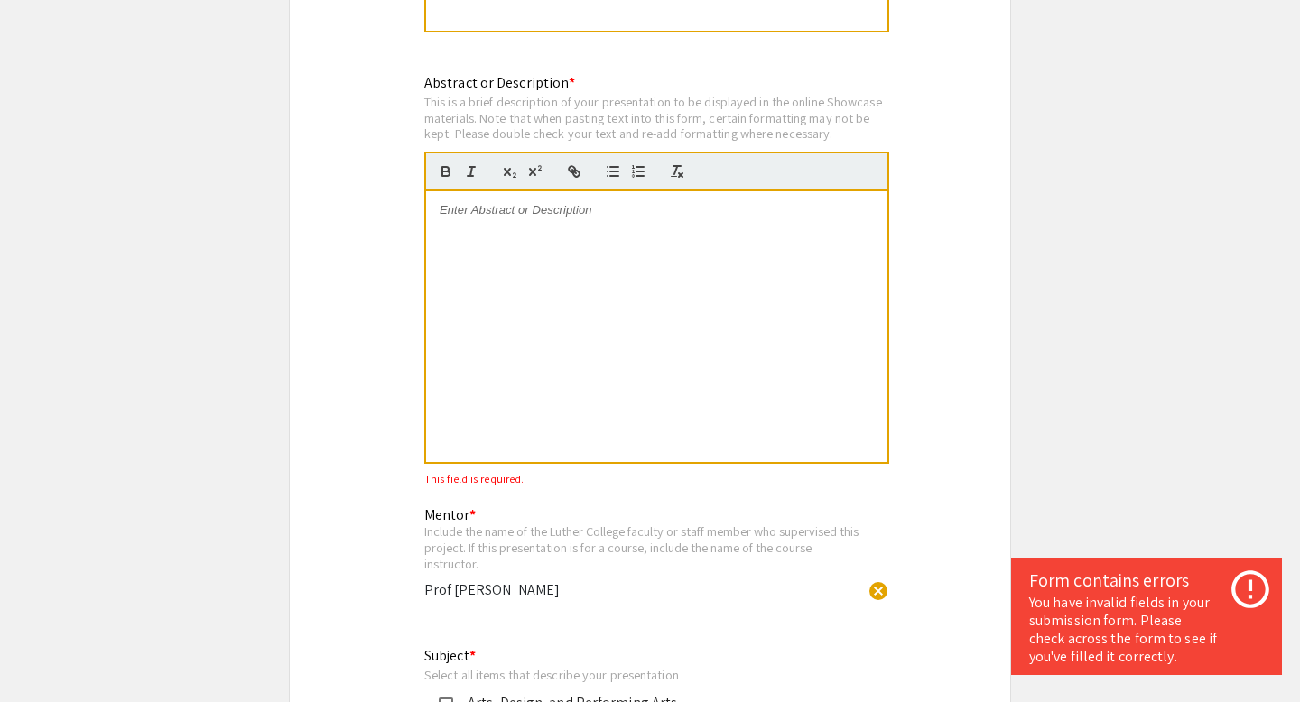
scroll to position [1814, 0]
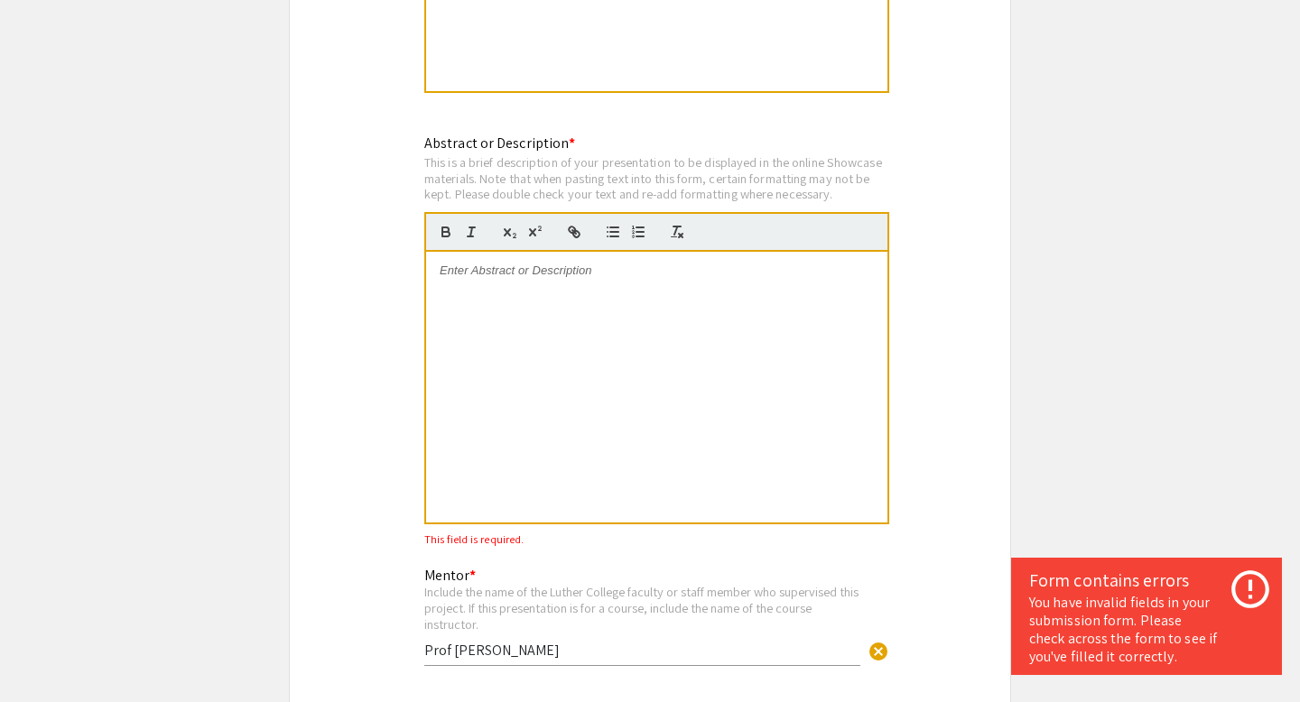
click at [563, 263] on p at bounding box center [657, 271] width 434 height 16
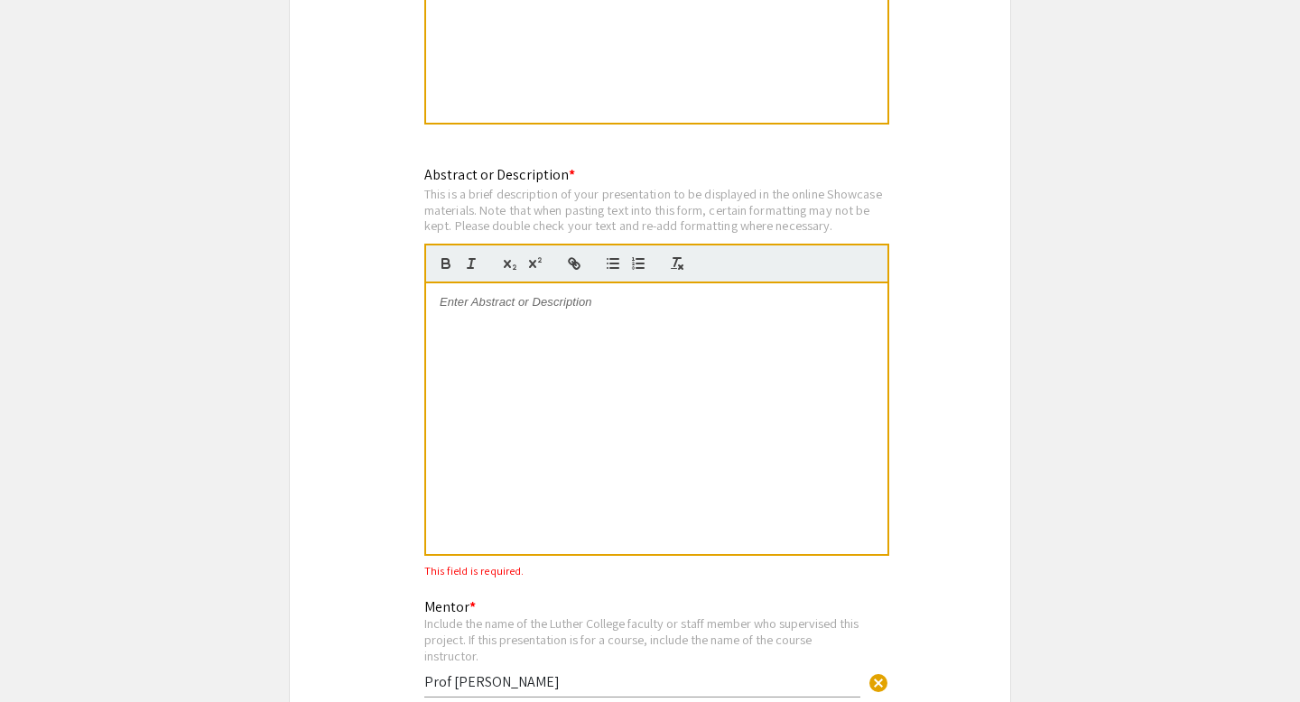
scroll to position [1782, 0]
click at [531, 298] on div at bounding box center [656, 419] width 461 height 271
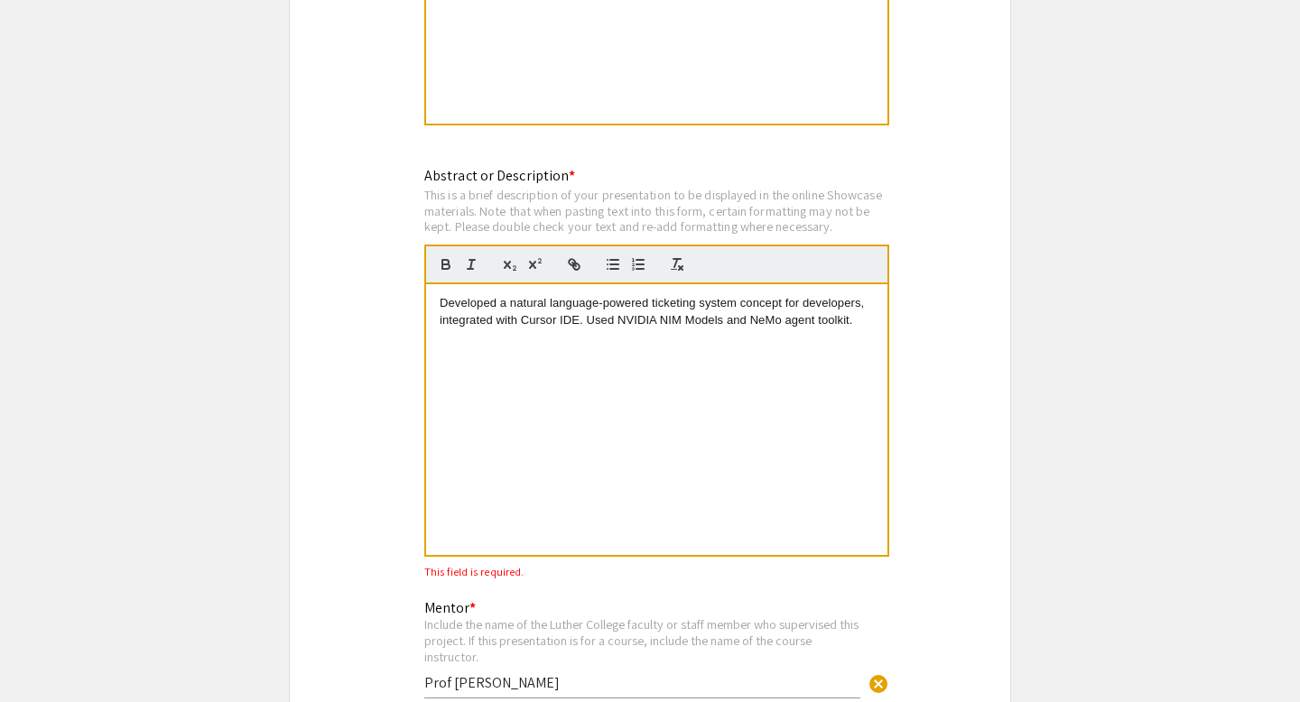
click at [338, 292] on div "Symposium Presentation Submission 2025 Experiential Learning Showcase Please fi…" at bounding box center [650, 706] width 722 height 4773
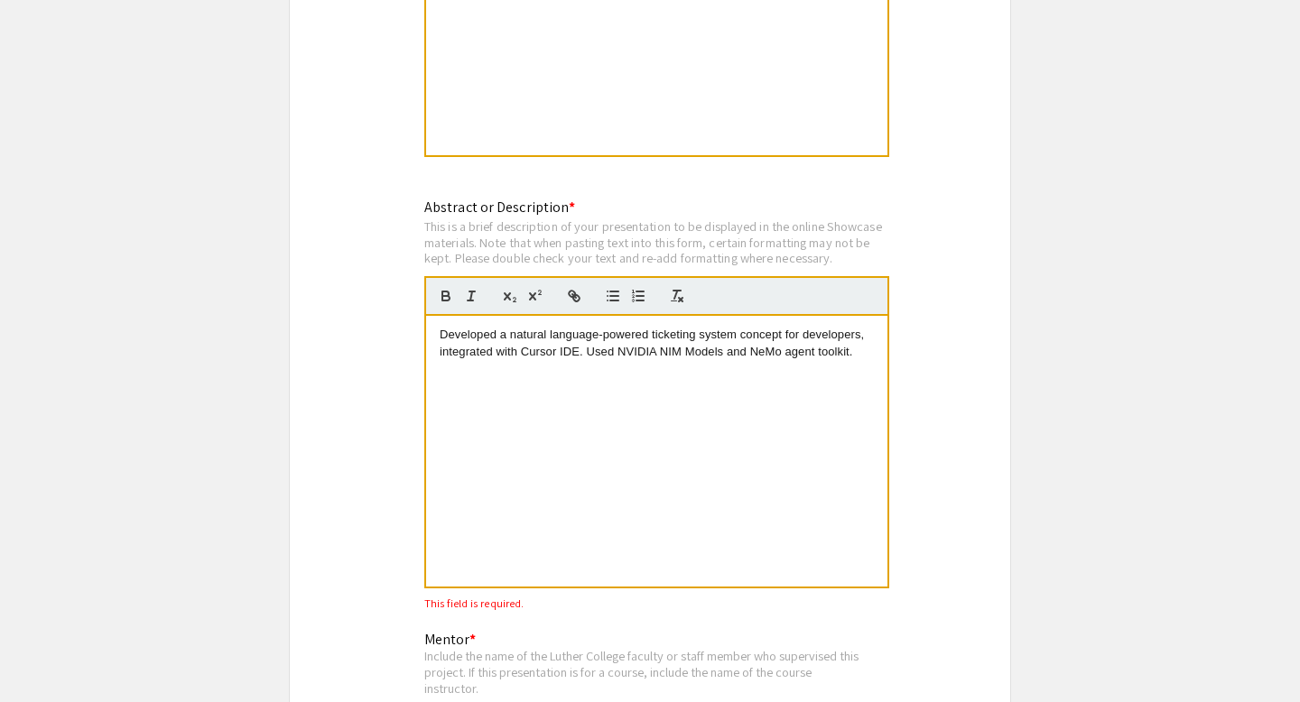
scroll to position [1749, 0]
drag, startPoint x: 497, startPoint y: 320, endPoint x: 385, endPoint y: 320, distance: 112.8
click at [504, 394] on div "A natural language-powered ticketing system concept for developers, integrated …" at bounding box center [656, 452] width 461 height 271
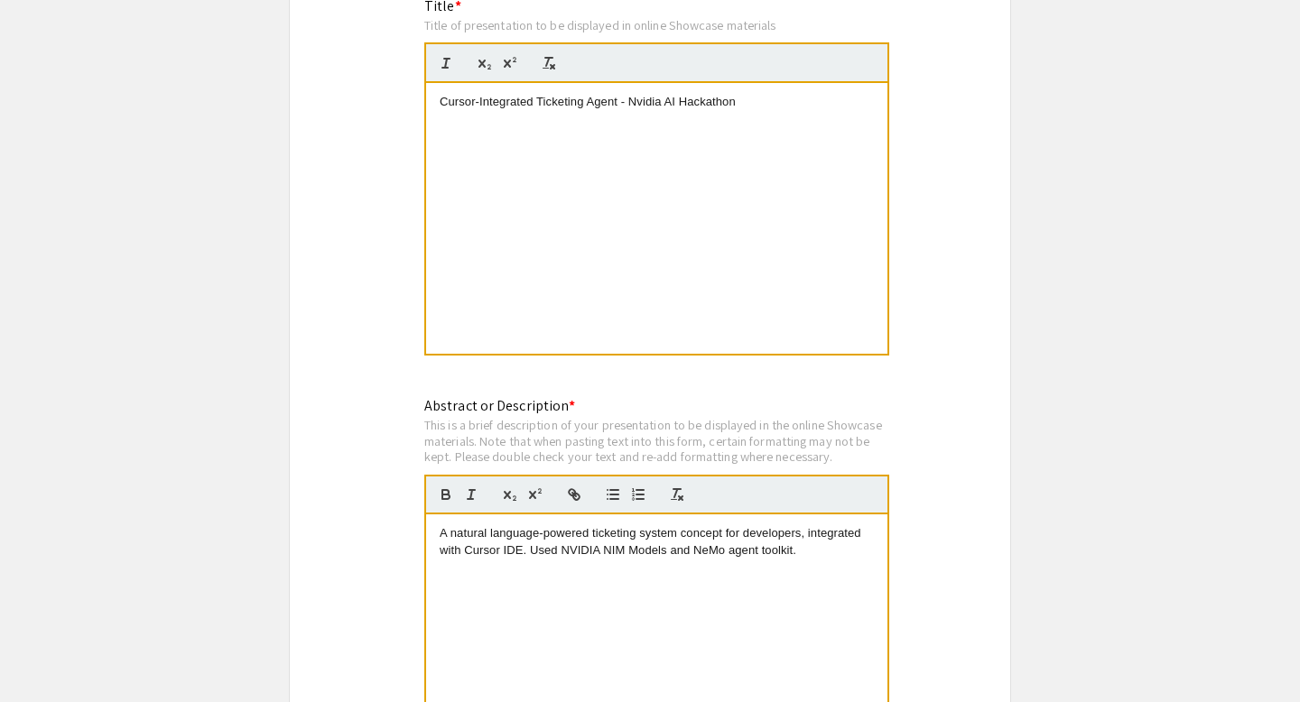
scroll to position [1510, 0]
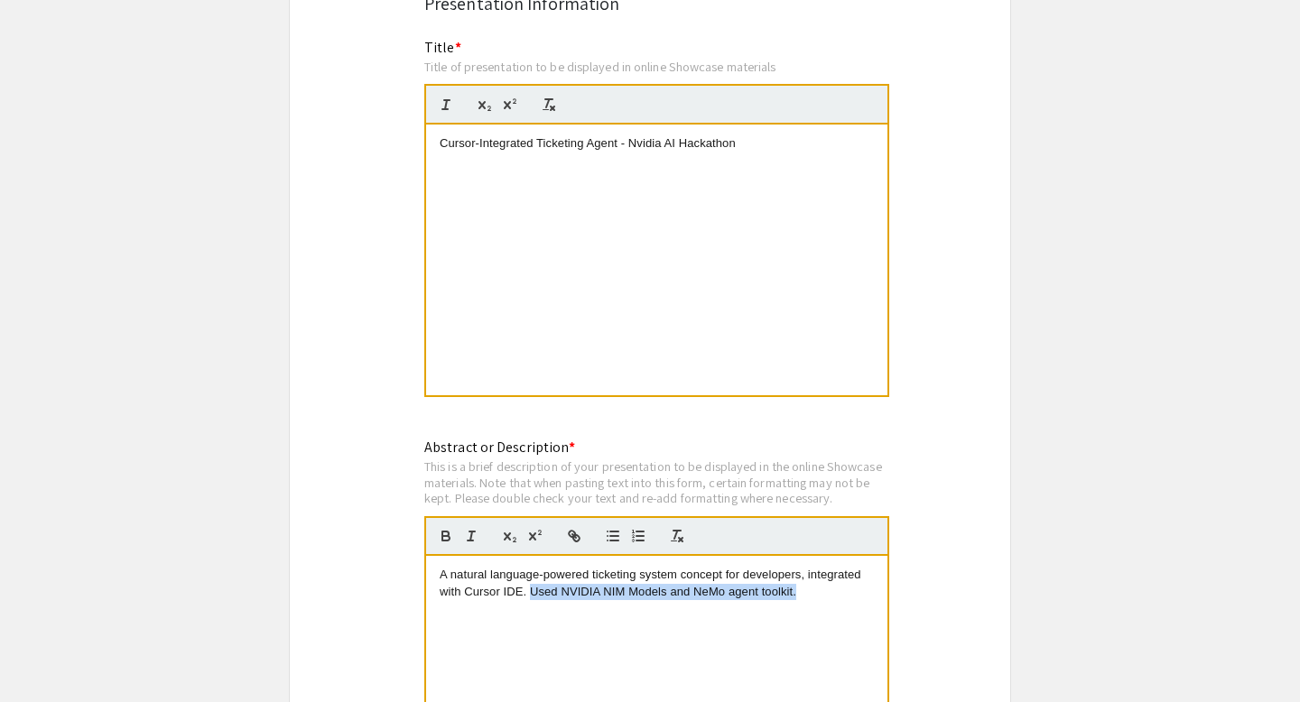
drag, startPoint x: 814, startPoint y: 570, endPoint x: 532, endPoint y: 579, distance: 282.7
click at [532, 579] on p "A natural language-powered ticketing system concept for developers, integrated …" at bounding box center [657, 583] width 434 height 33
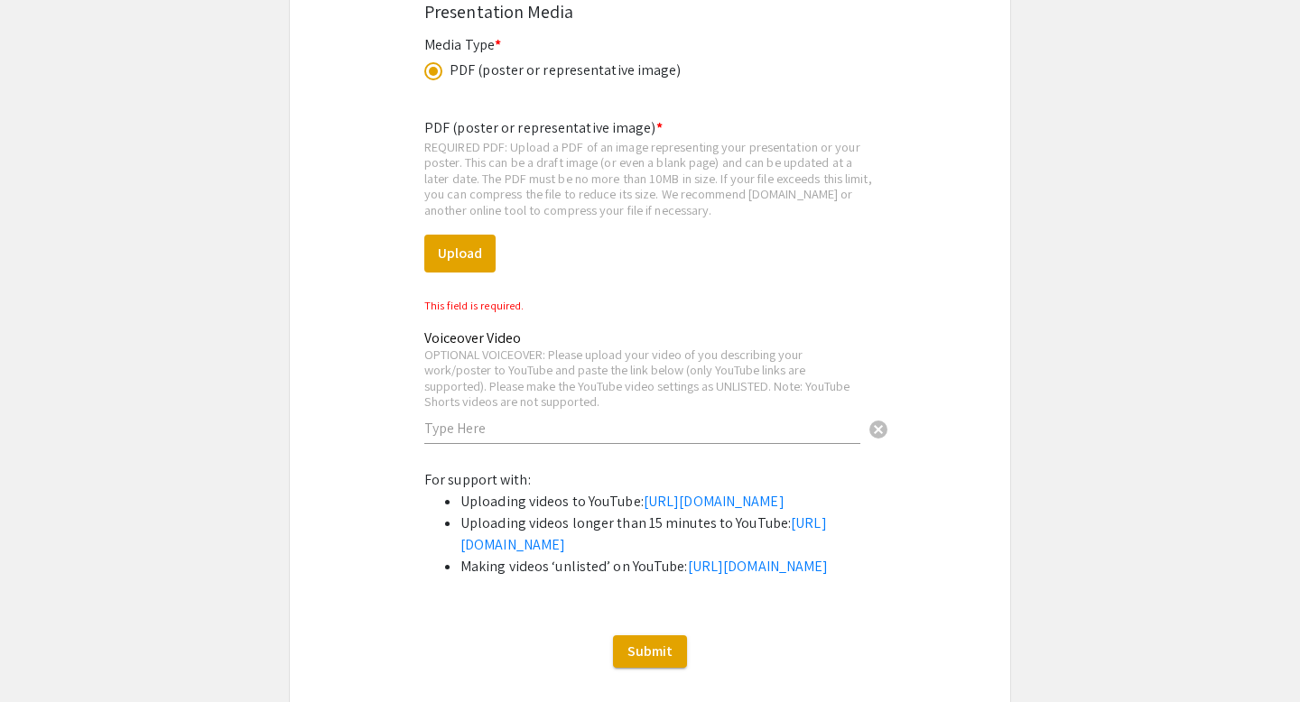
scroll to position [4359, 0]
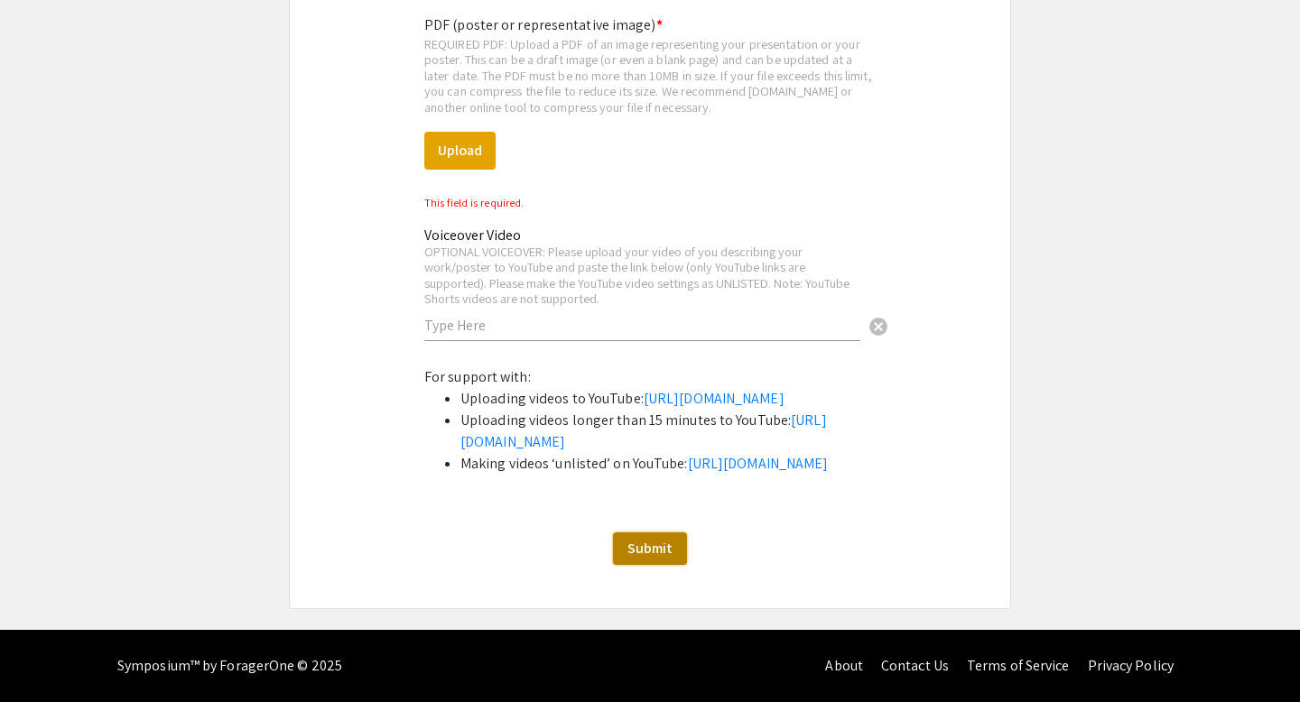
click at [650, 543] on span "Submit" at bounding box center [649, 548] width 45 height 19
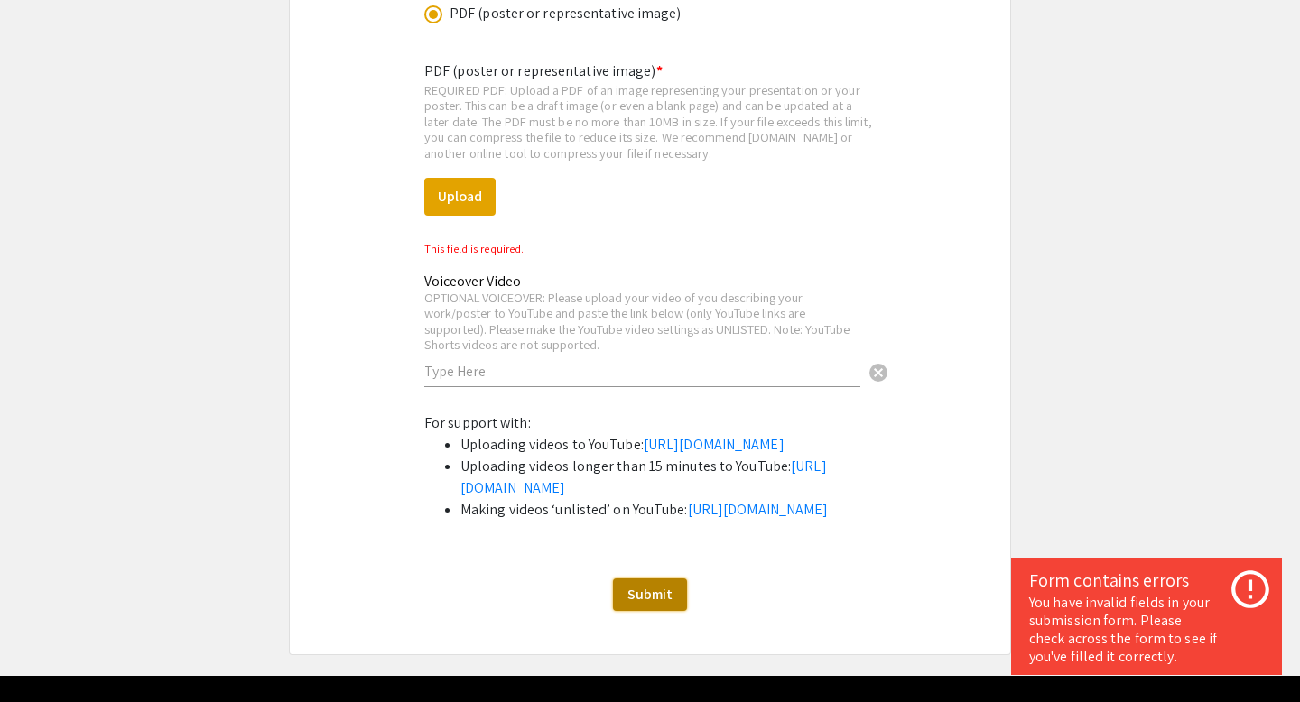
scroll to position [3980, 0]
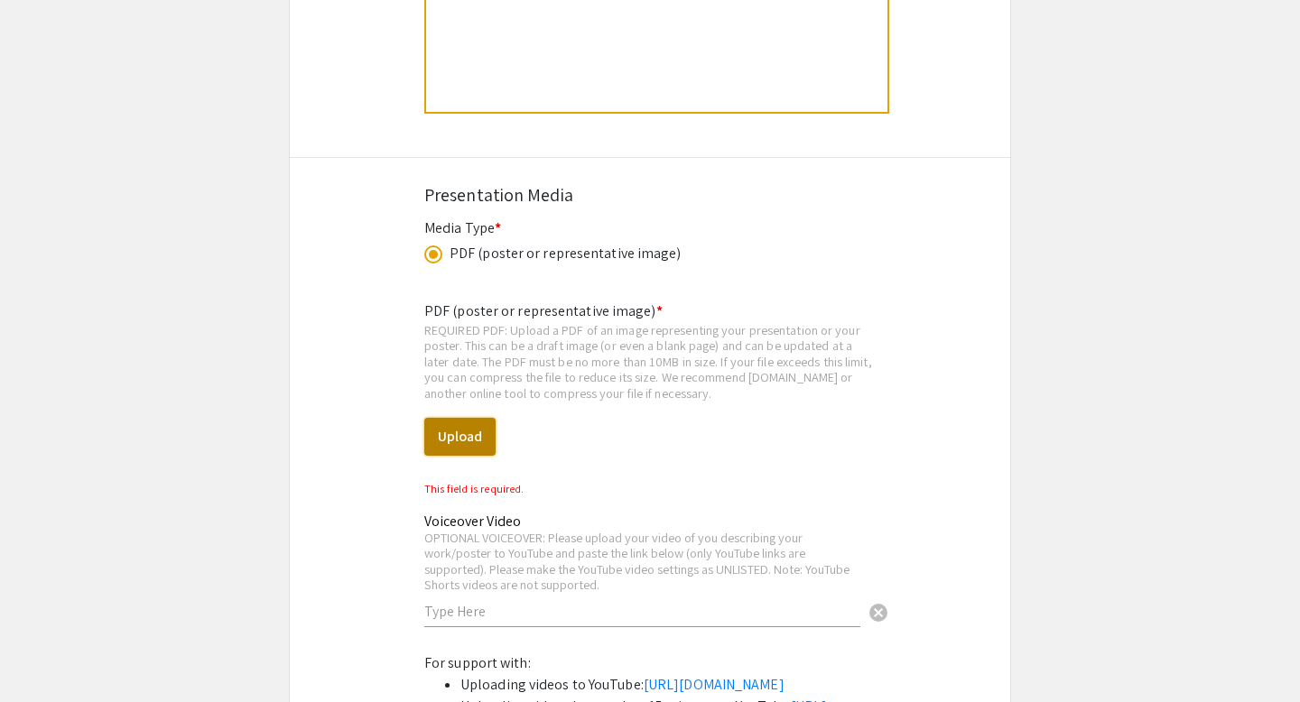
click at [462, 418] on button "Upload" at bounding box center [459, 437] width 71 height 38
click at [441, 430] on button "Upload" at bounding box center [459, 437] width 71 height 38
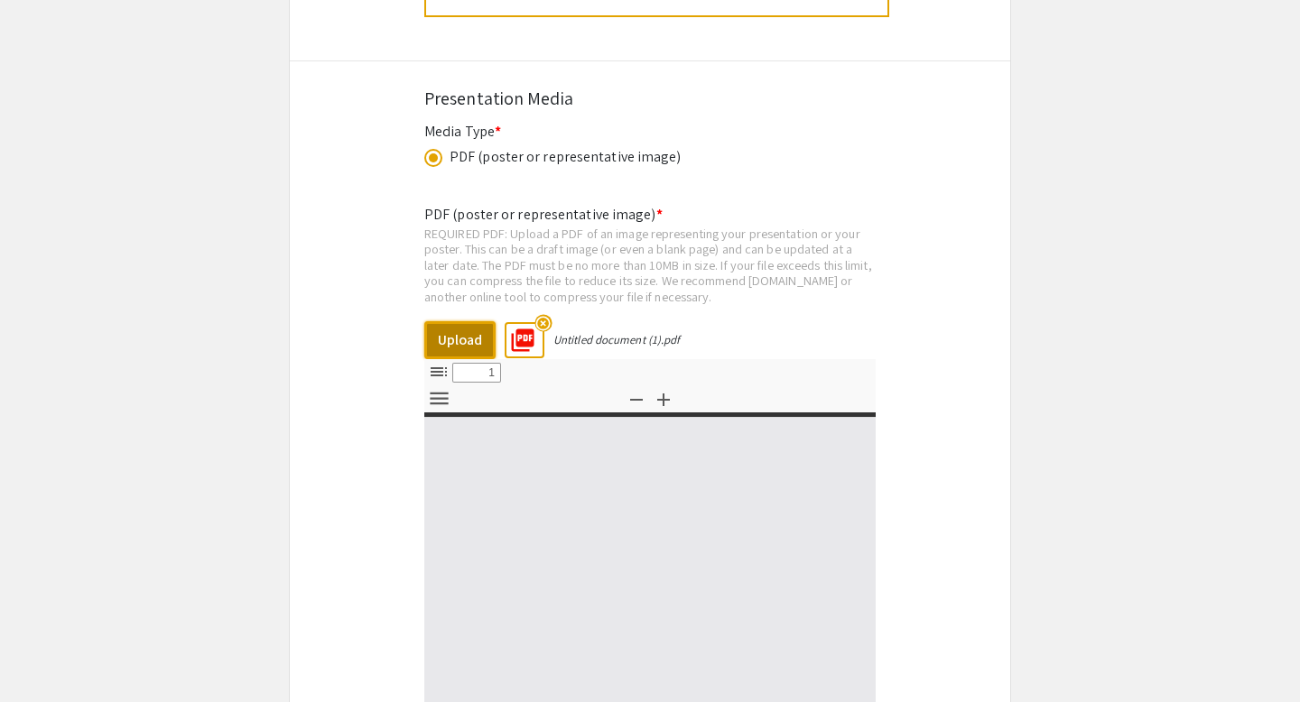
select select "custom"
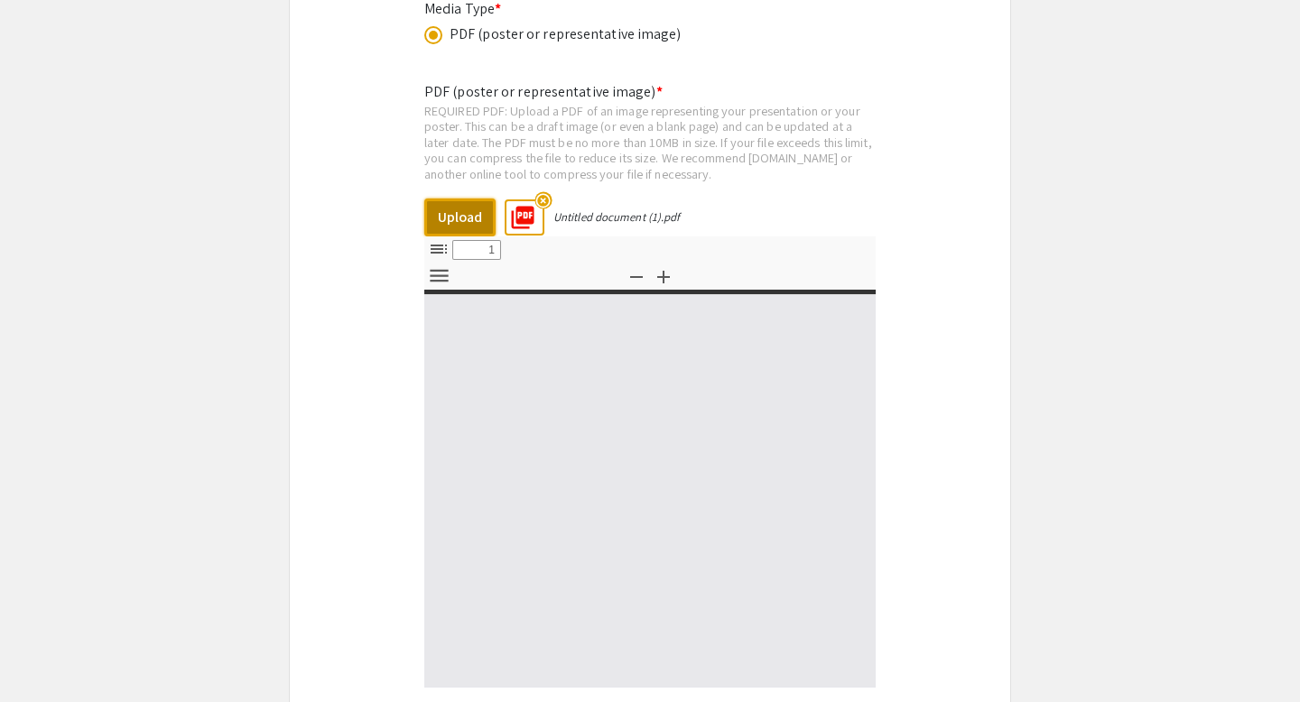
type input "0"
select select "custom"
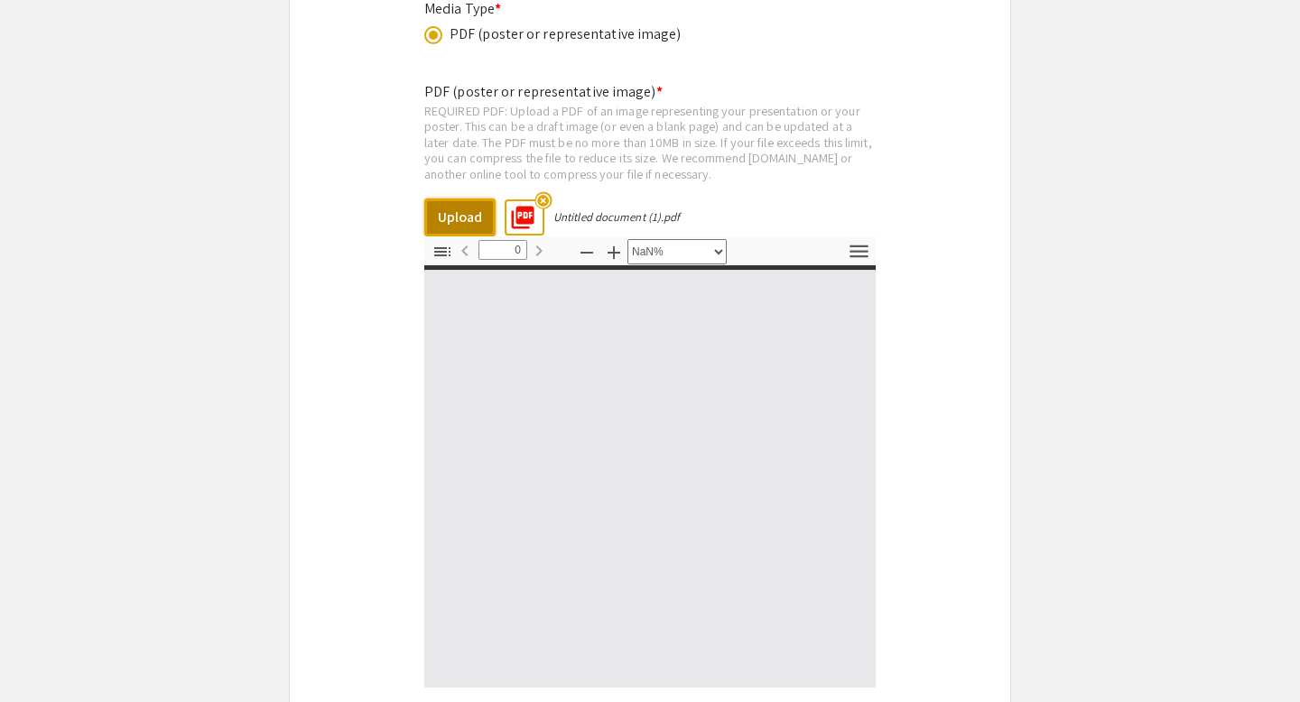
type input "1"
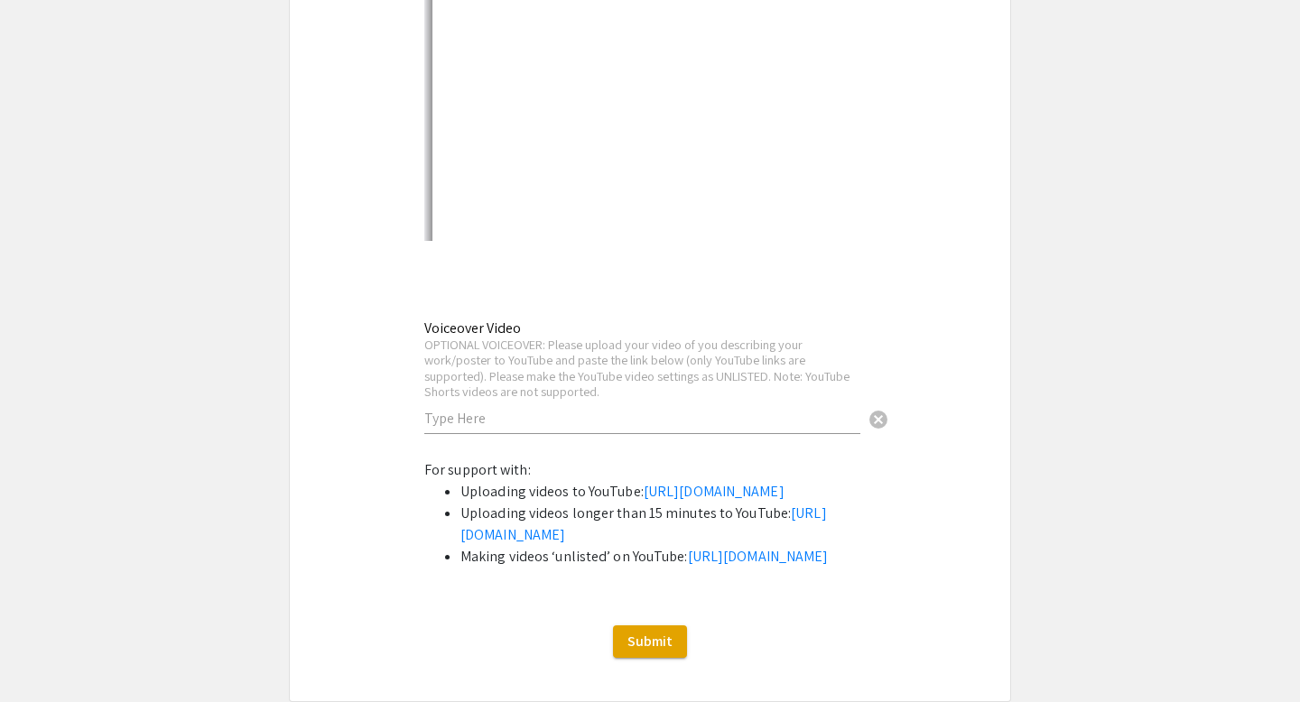
select select "auto"
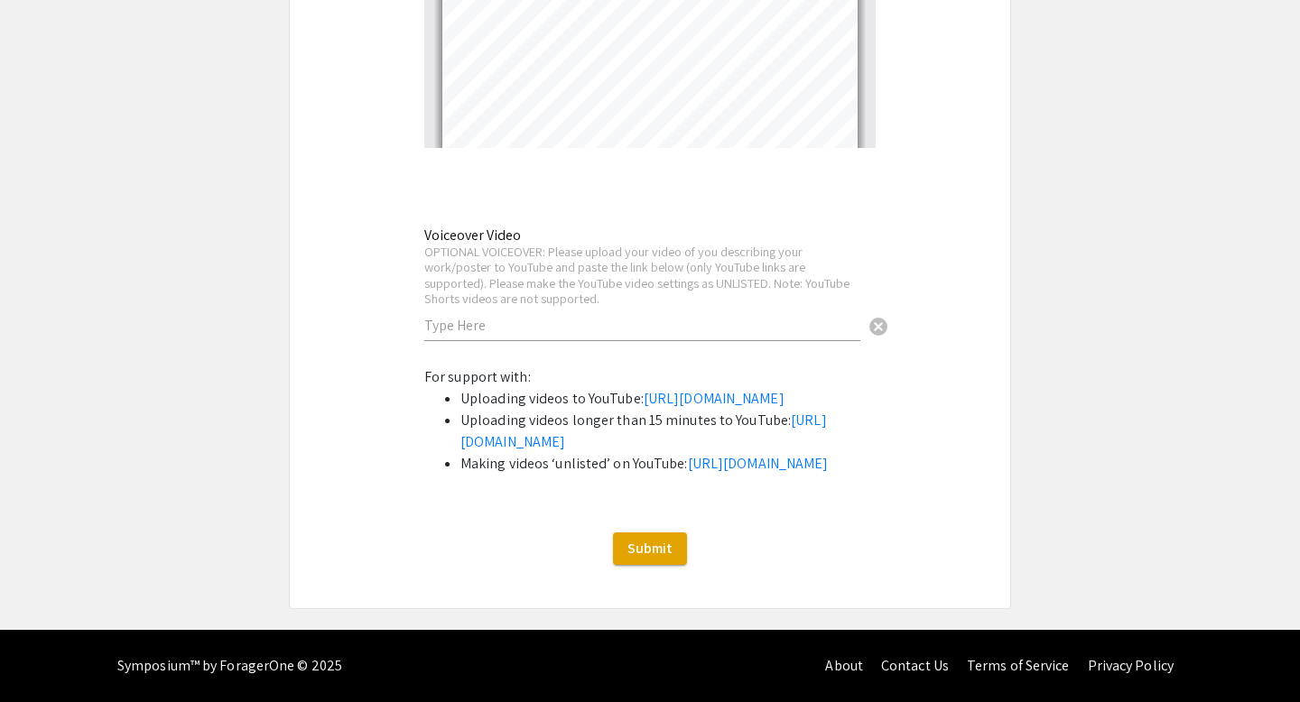
scroll to position [4832, 0]
click at [634, 541] on span "Submit" at bounding box center [649, 548] width 45 height 19
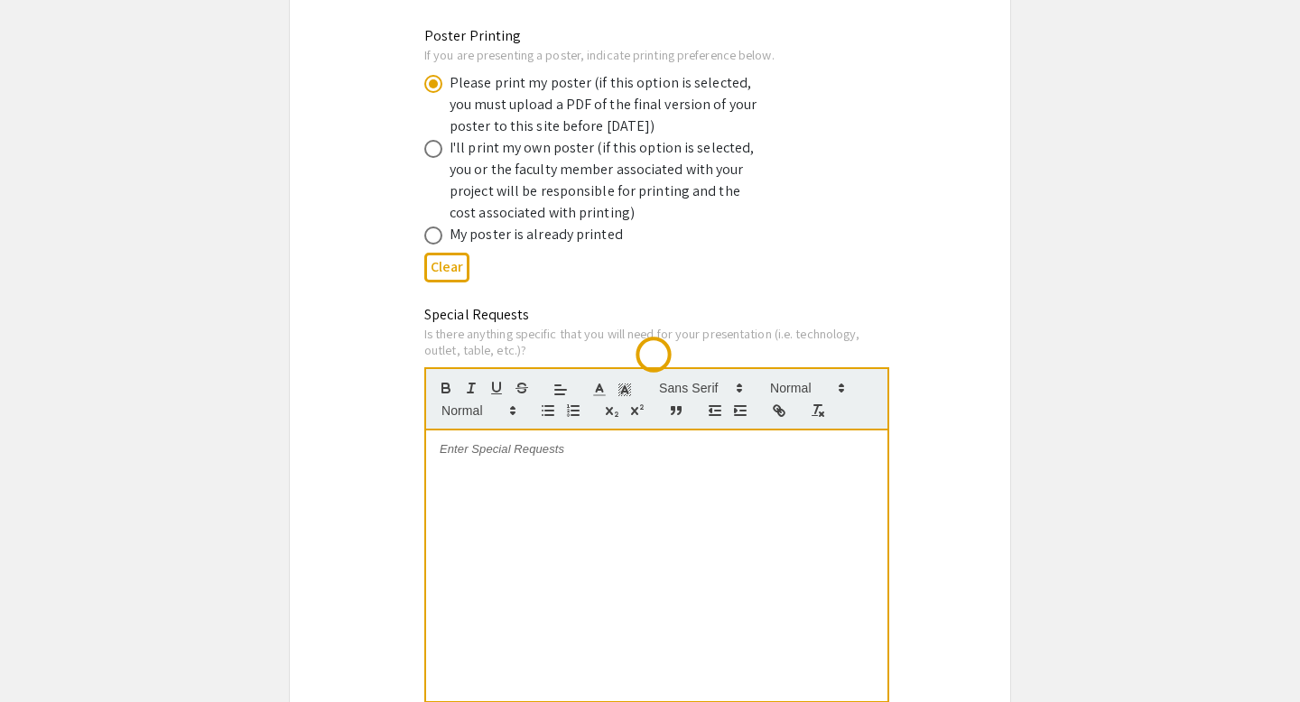
scroll to position [0, 0]
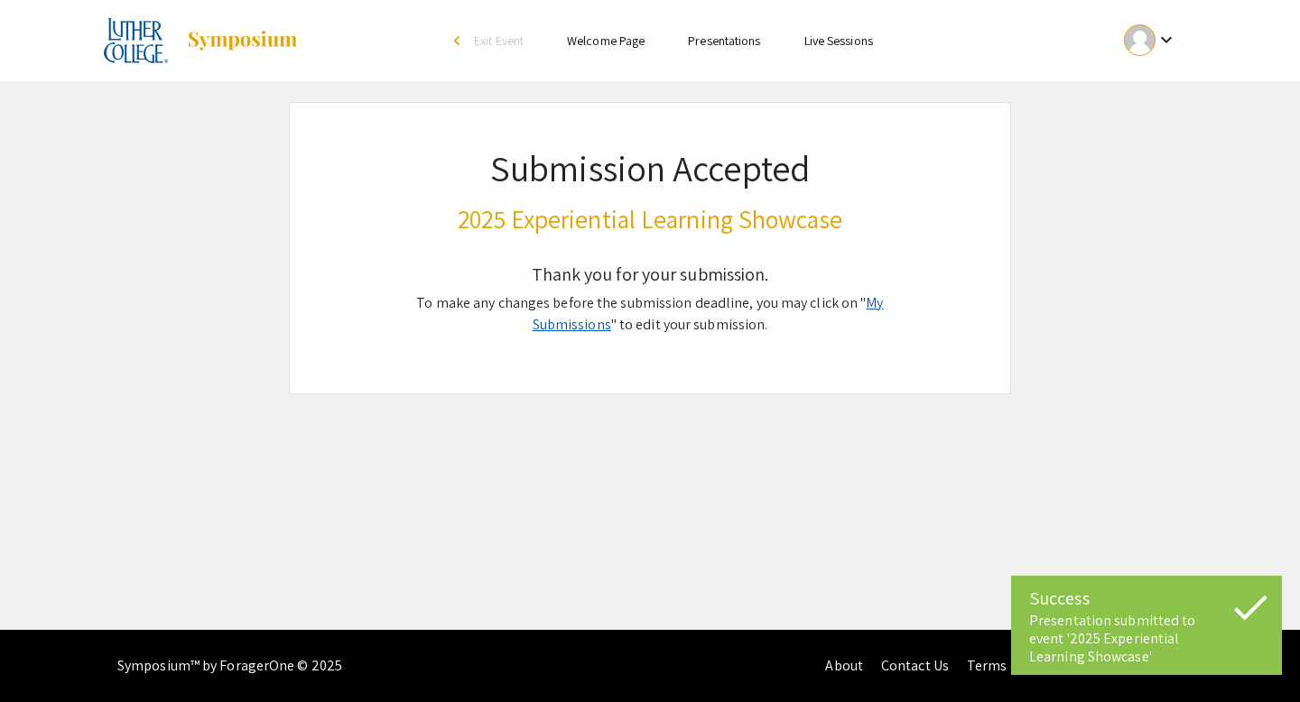
click at [849, 302] on link "My Submissions" at bounding box center [708, 313] width 351 height 41
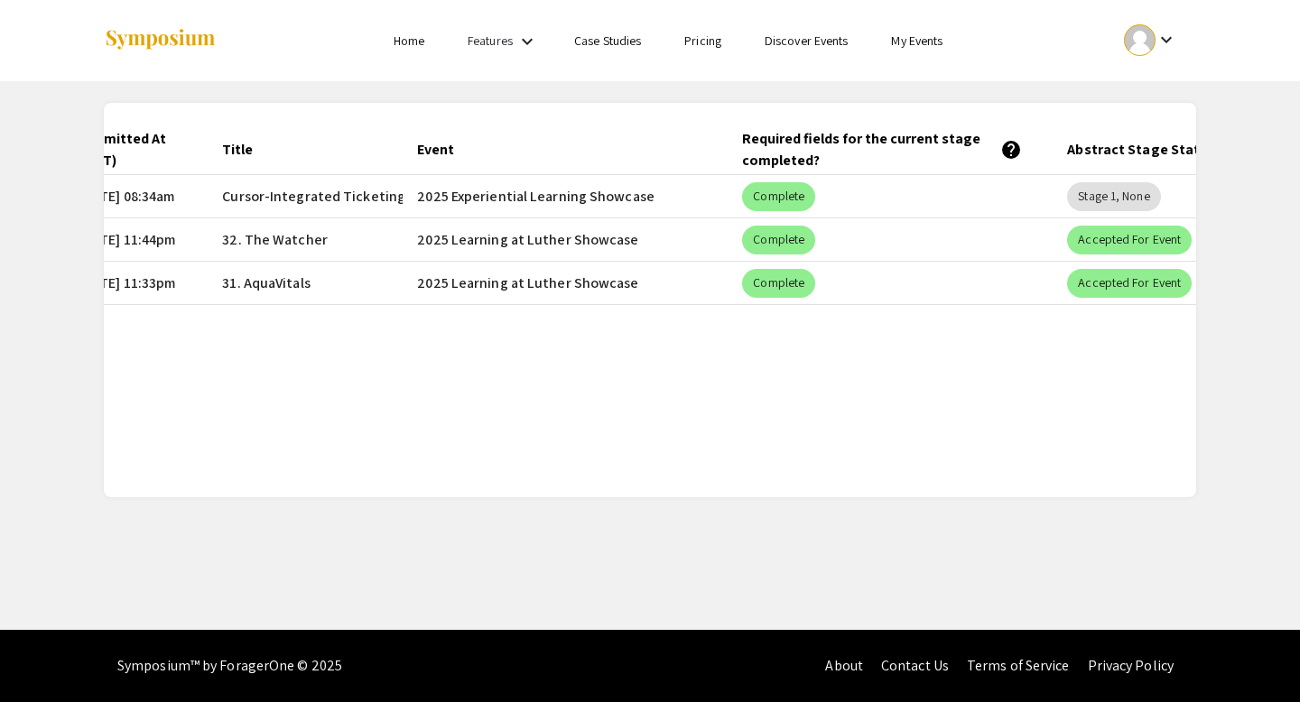
scroll to position [0, 285]
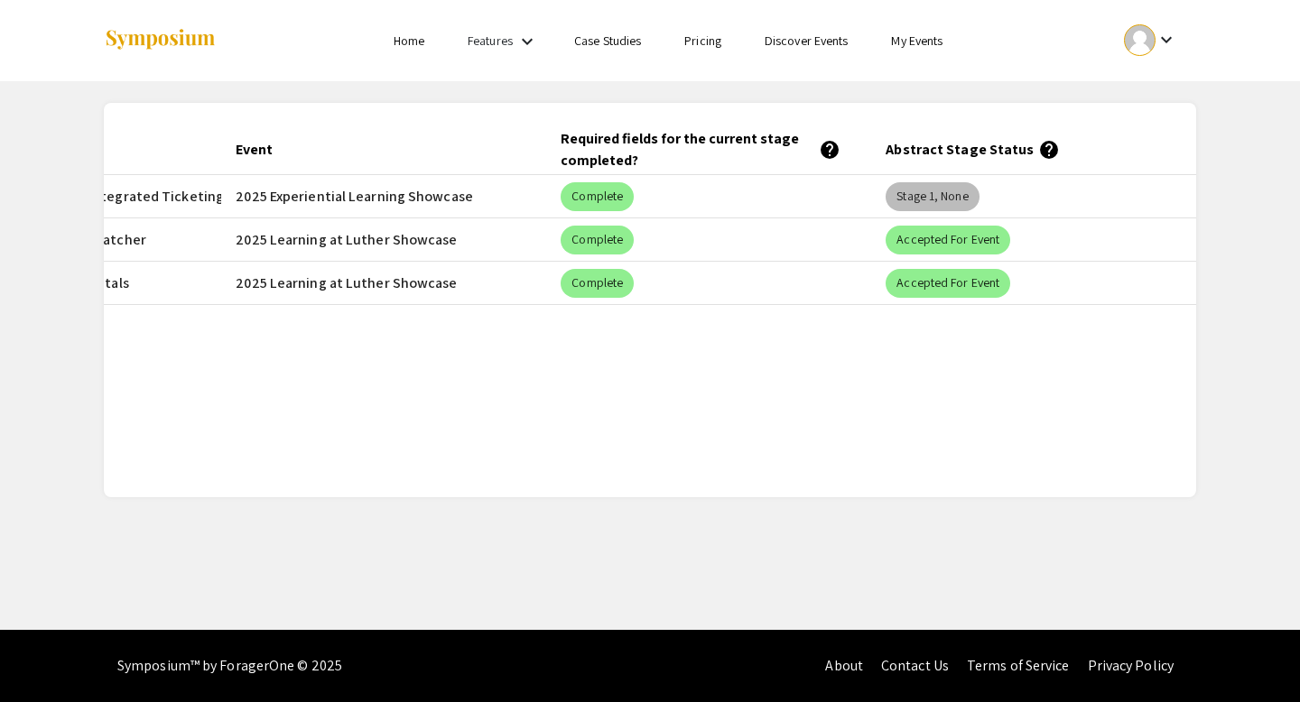
click at [895, 196] on mat-chip "Stage 1, None" at bounding box center [932, 196] width 93 height 29
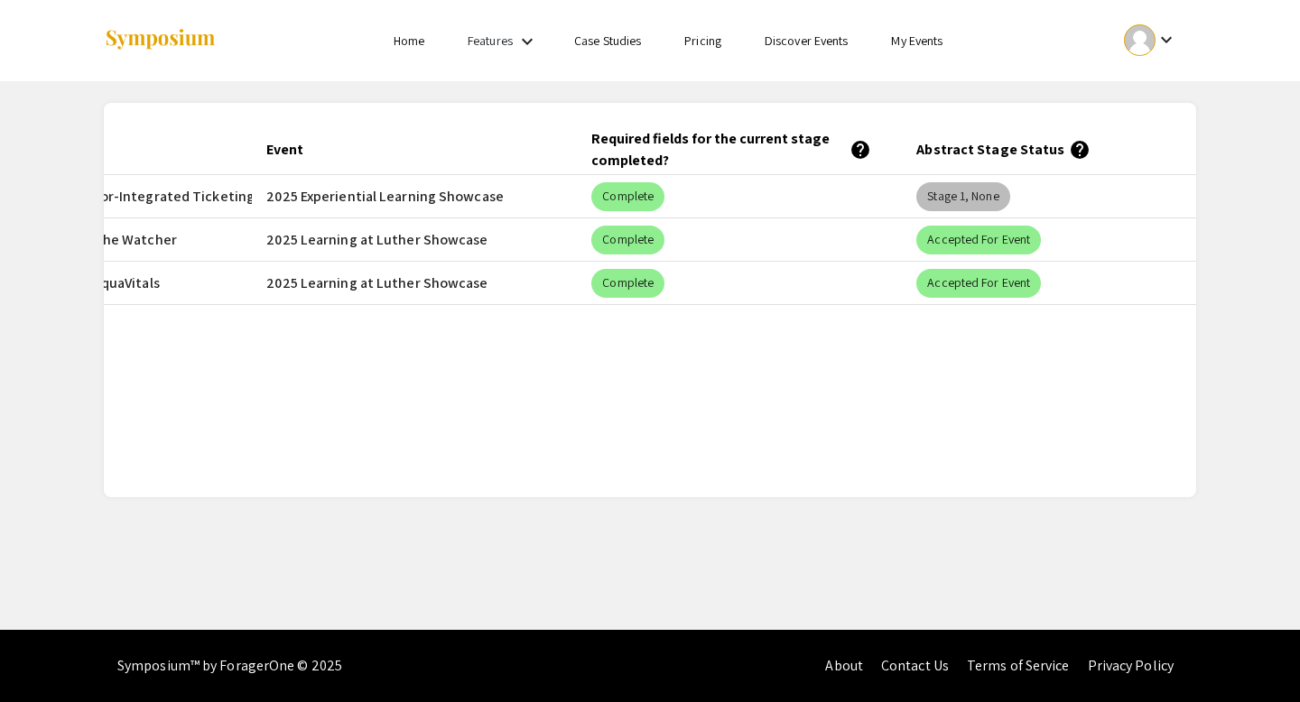
scroll to position [0, 0]
